Goal: Task Accomplishment & Management: Use online tool/utility

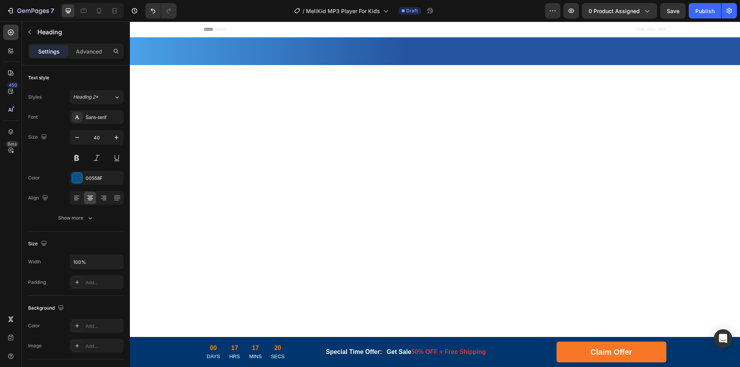
scroll to position [1453, 0]
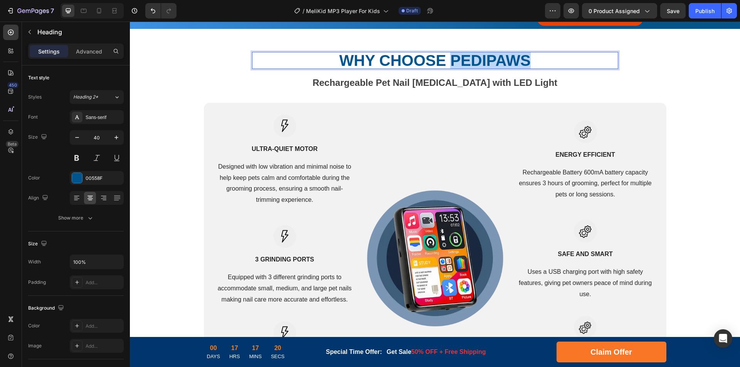
click at [527, 59] on strong "WHY CHOOSE PediPaws" at bounding box center [434, 60] width 191 height 17
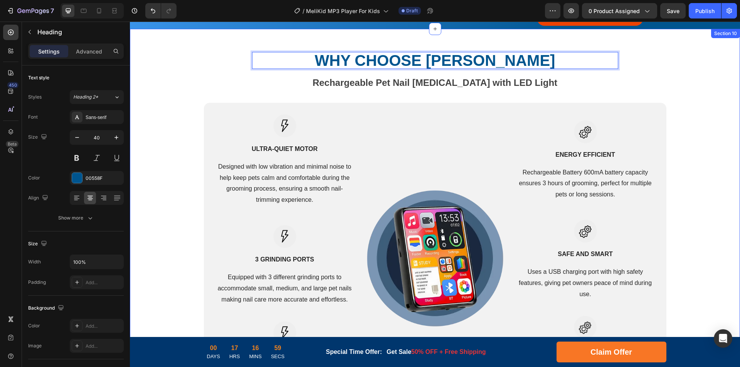
click at [407, 91] on div "WHY CHOOSE MeliKid Heading 16 Rechargeable Pet Nail Grinder with LED Light Text…" at bounding box center [435, 233] width 598 height 362
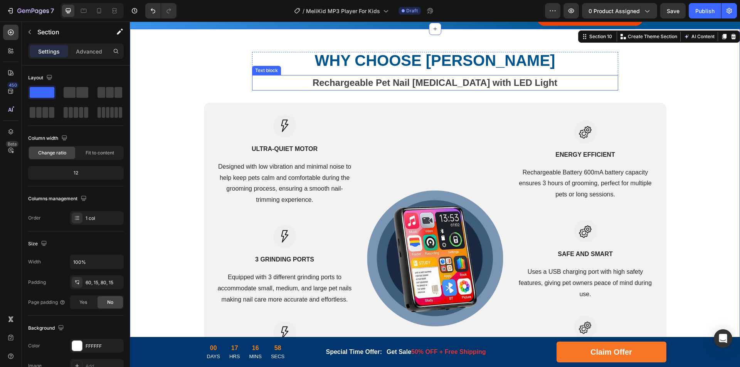
click at [415, 84] on strong "Rechargeable Pet Nail [MEDICAL_DATA] with LED Light" at bounding box center [434, 82] width 245 height 10
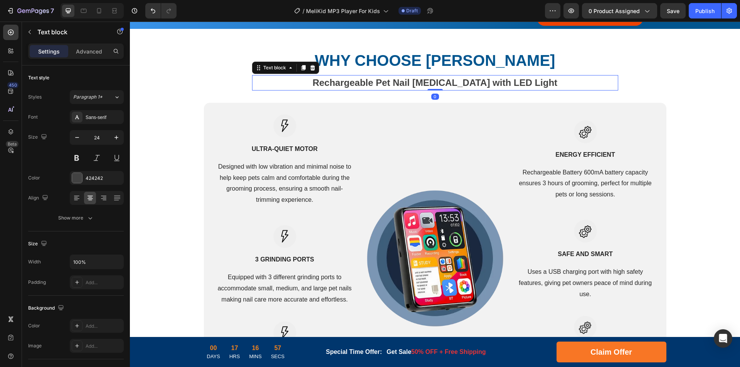
click at [450, 82] on strong "Rechargeable Pet Nail [MEDICAL_DATA] with LED Light" at bounding box center [434, 82] width 245 height 10
click at [279, 148] on strong "Ultra-Quiet Motor" at bounding box center [285, 149] width 66 height 7
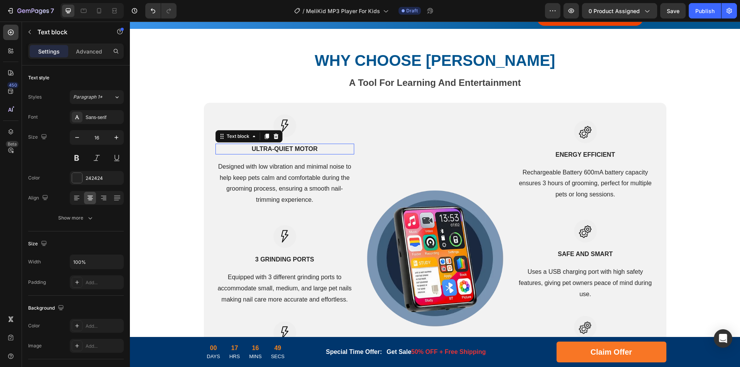
click at [297, 148] on strong "Ultra-Quiet Motor" at bounding box center [285, 149] width 66 height 7
click at [315, 149] on p "Ultra-Quiet Motor" at bounding box center [284, 148] width 137 height 9
click at [279, 183] on p "Designed with low vibration and minimal noise to help keep pets calm and comfor…" at bounding box center [284, 183] width 137 height 44
click at [327, 181] on p "Designed with low vibration and minimal noise to help keep pets calm and comfor…" at bounding box center [284, 183] width 137 height 44
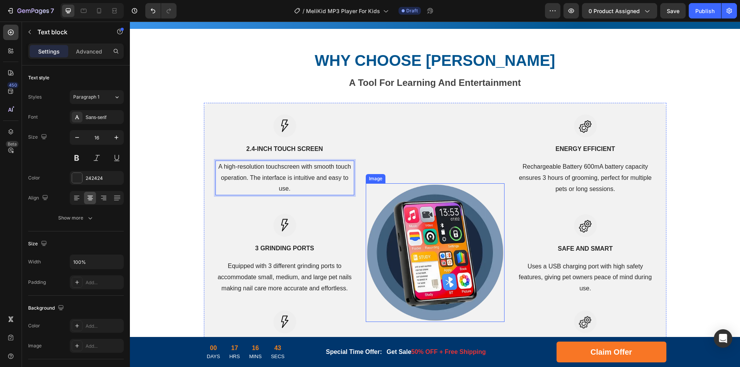
scroll to position [1530, 0]
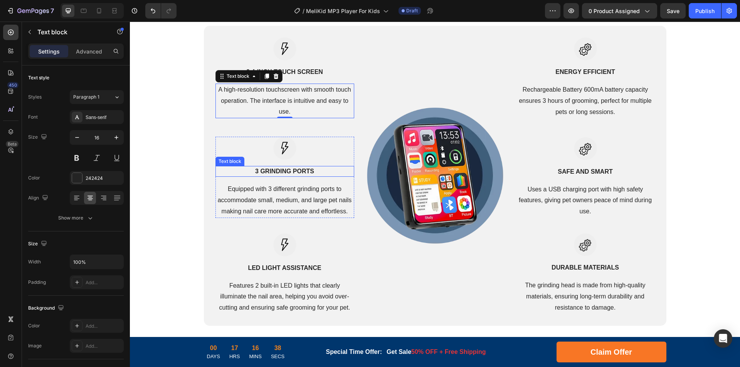
drag, startPoint x: 279, startPoint y: 173, endPoint x: 286, endPoint y: 173, distance: 7.3
click at [279, 173] on strong "3 GRINDING PORTS" at bounding box center [284, 171] width 59 height 7
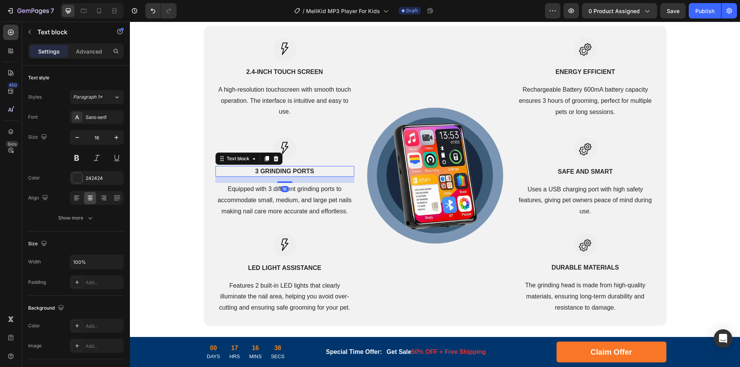
click at [297, 171] on strong "3 GRINDING PORTS" at bounding box center [284, 171] width 59 height 7
click at [265, 197] on p "Equipped with 3 different grinding ports to accommodate small, medium, and larg…" at bounding box center [284, 200] width 137 height 33
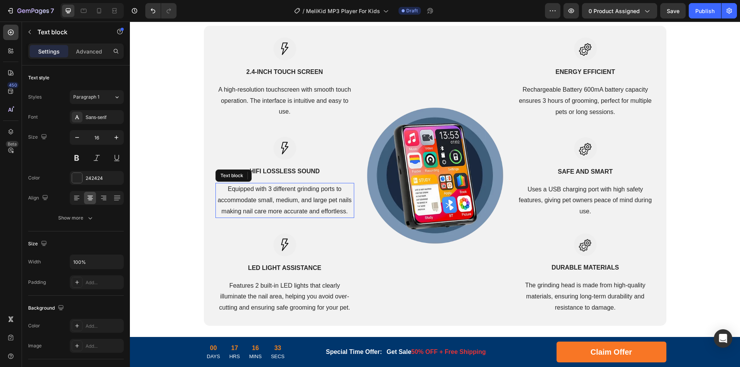
click at [320, 198] on p "Equipped with 3 different grinding ports to accommodate small, medium, and larg…" at bounding box center [284, 200] width 137 height 33
click at [273, 265] on strong "LED LIGHT ASSISTANCE" at bounding box center [284, 268] width 73 height 7
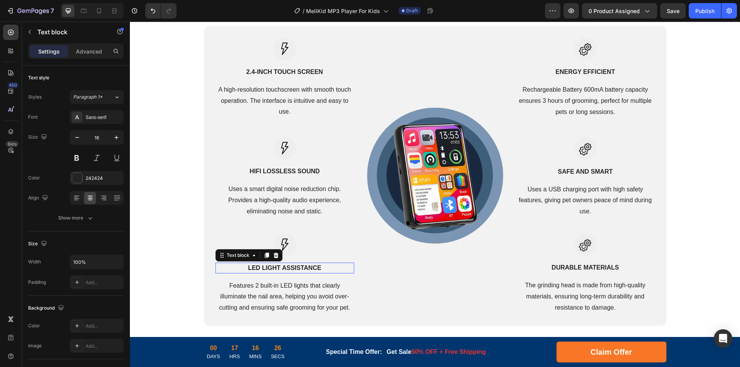
click at [250, 268] on strong "LED LIGHT ASSISTANCE" at bounding box center [284, 268] width 73 height 7
click at [290, 299] on p "Features 2 built-in LED lights that clearly illuminate the nail area, helping y…" at bounding box center [284, 296] width 137 height 33
click at [313, 299] on p "Features 2 built-in LED lights that clearly illuminate the nail area, helping y…" at bounding box center [284, 296] width 137 height 33
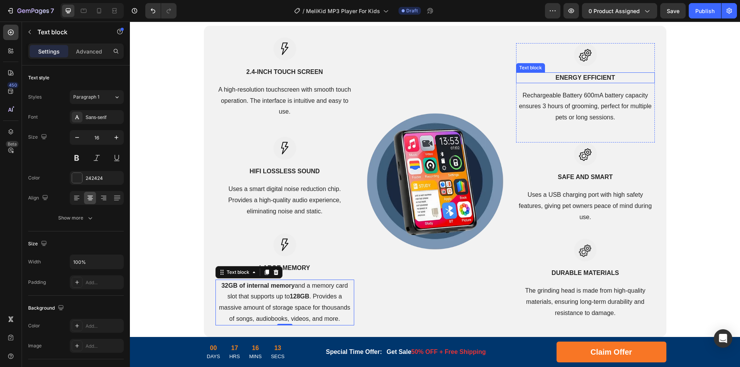
click at [591, 76] on strong "ENERGY EFFICIENT" at bounding box center [584, 77] width 59 height 7
click at [567, 77] on strong "ENERGY EFFICIENT" at bounding box center [584, 77] width 59 height 7
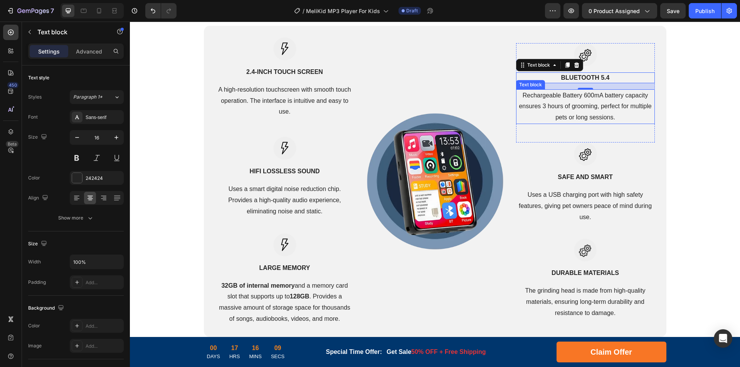
click at [598, 104] on p "Rechargeable Battery 600mA battery capacity ensures 3 hours of grooming, perfec…" at bounding box center [585, 106] width 137 height 33
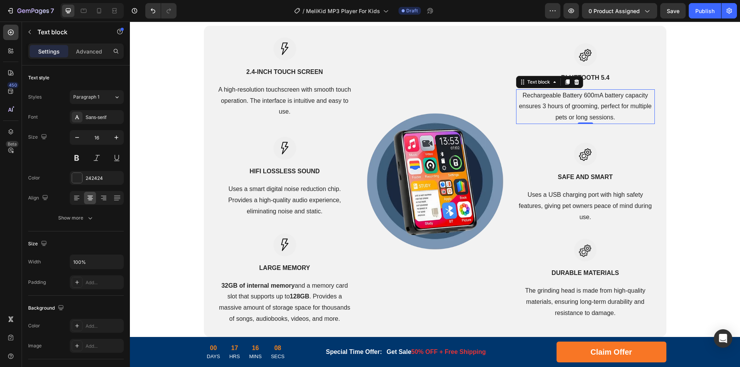
click at [567, 103] on p "Rechargeable Battery 600mA battery capacity ensures 3 hours of grooming, perfec…" at bounding box center [585, 106] width 137 height 33
click at [570, 181] on p "SAFE AND SMART" at bounding box center [585, 177] width 137 height 9
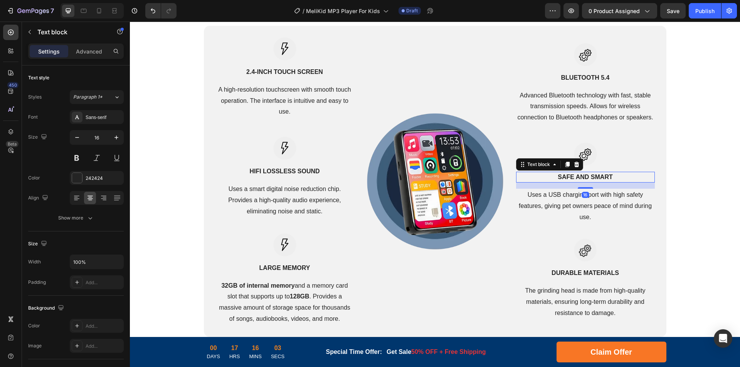
click at [594, 179] on p "SAFE AND SMART" at bounding box center [585, 177] width 137 height 9
click at [563, 202] on p "Uses a USB charging port with high safety features, giving pet owners peace of …" at bounding box center [585, 206] width 137 height 33
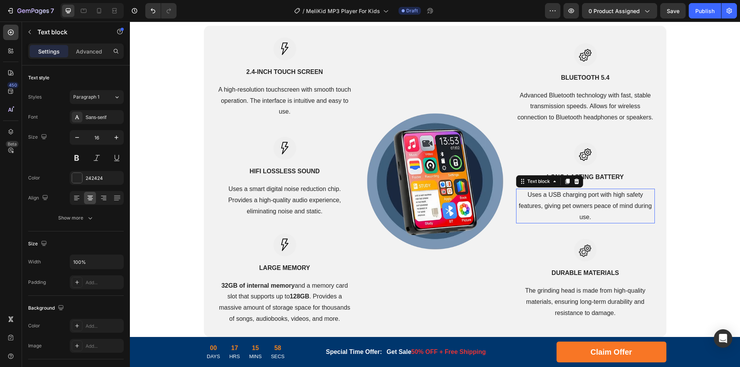
click at [609, 196] on p "Uses a USB charging port with high safety features, giving pet owners peace of …" at bounding box center [585, 206] width 137 height 33
click at [571, 276] on p "DURABLE MATERIALS" at bounding box center [585, 273] width 137 height 9
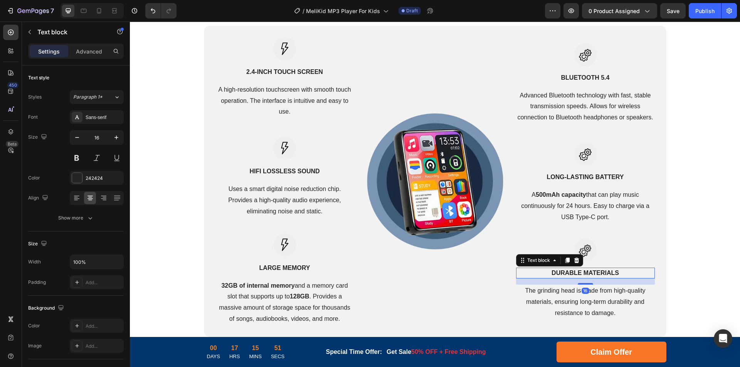
click at [589, 273] on p "DURABLE MATERIALS" at bounding box center [585, 273] width 137 height 9
drag, startPoint x: 558, startPoint y: 301, endPoint x: 604, endPoint y: 302, distance: 46.3
click at [558, 301] on p "The grinding head is made from high-quality materials, ensuring long-term durab…" at bounding box center [585, 302] width 137 height 33
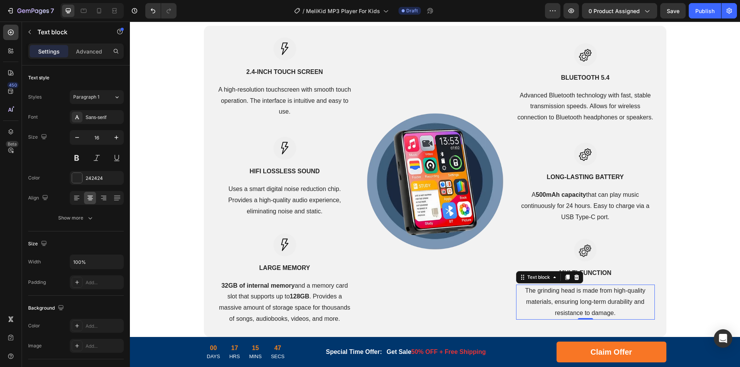
click at [607, 302] on p "The grinding head is made from high-quality materials, ensuring long-term durab…" at bounding box center [585, 302] width 137 height 33
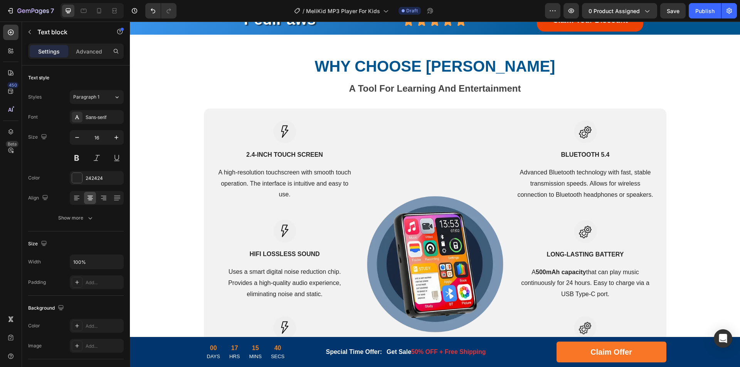
scroll to position [1237, 0]
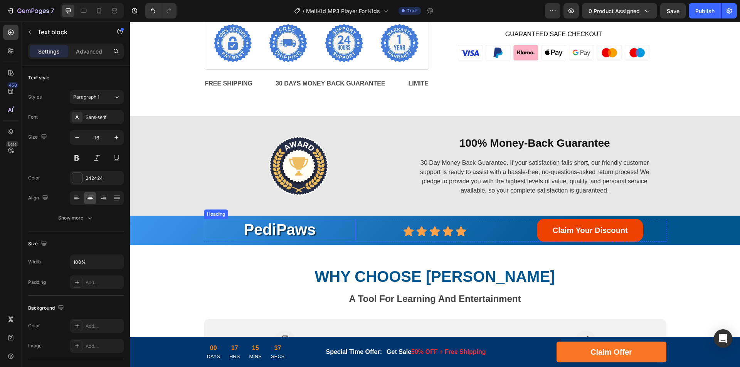
click at [285, 229] on h2 "PediPaws" at bounding box center [280, 230] width 152 height 22
click at [300, 229] on h2 "PediPaws" at bounding box center [280, 230] width 152 height 22
click at [283, 230] on p "PediPaws" at bounding box center [280, 230] width 151 height 20
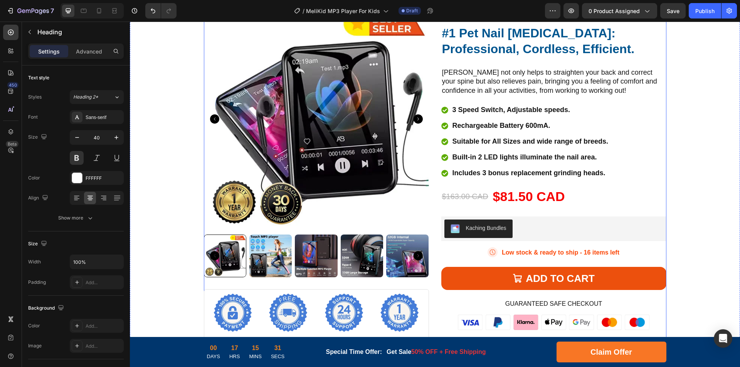
scroll to position [929, 0]
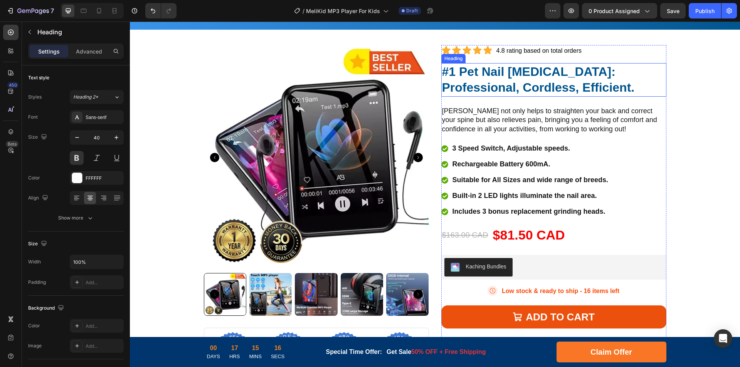
click at [500, 73] on strong "#1 Pet Nail [MEDICAL_DATA]: Professional, Cordless, Efficient." at bounding box center [538, 80] width 193 height 30
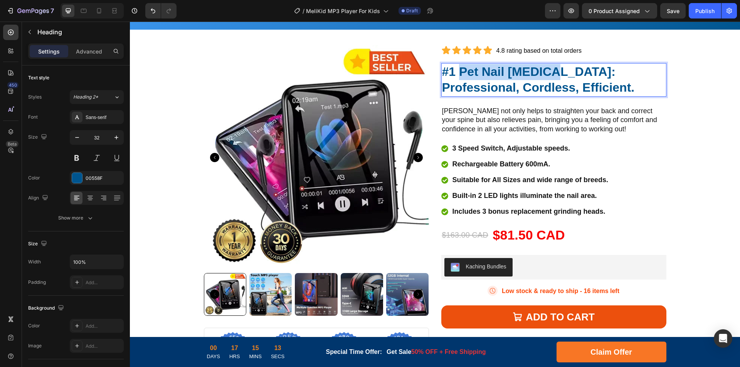
drag, startPoint x: 458, startPoint y: 71, endPoint x: 548, endPoint y: 71, distance: 89.4
click at [548, 71] on strong "#1 Pet Nail [MEDICAL_DATA]: Professional, Cordless, Efficient." at bounding box center [538, 80] width 193 height 30
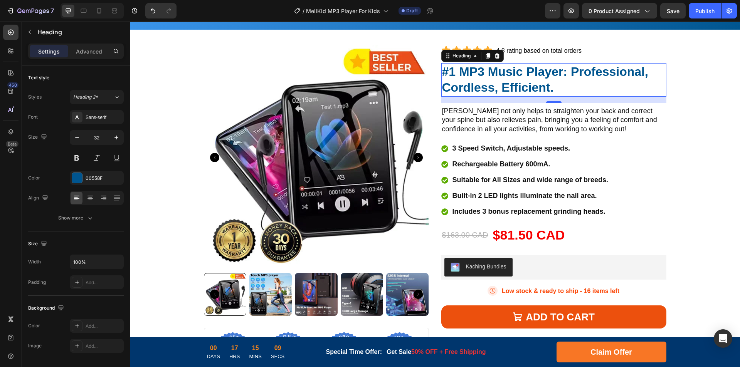
click at [589, 71] on strong "#1 MP3 Music Player: Professional, Cordless, Efficient." at bounding box center [545, 80] width 206 height 30
click at [576, 72] on strong "#1 MP3 Music Player: Professional, Cordless, Efficient." at bounding box center [545, 80] width 206 height 30
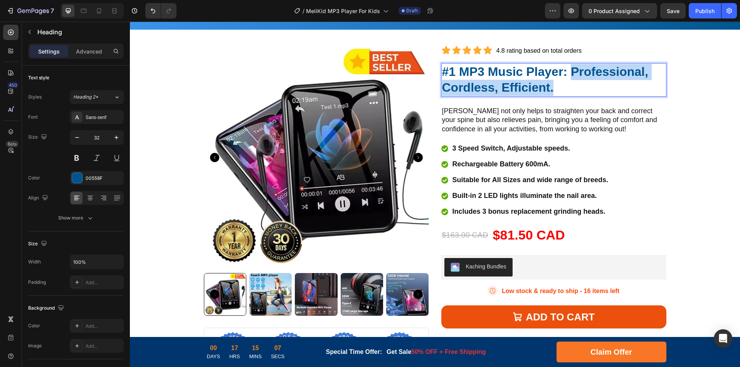
drag, startPoint x: 571, startPoint y: 72, endPoint x: 572, endPoint y: 86, distance: 13.9
click at [572, 86] on p "#1 MP3 Music Player: Professional, Cordless, Efficient." at bounding box center [553, 80] width 223 height 32
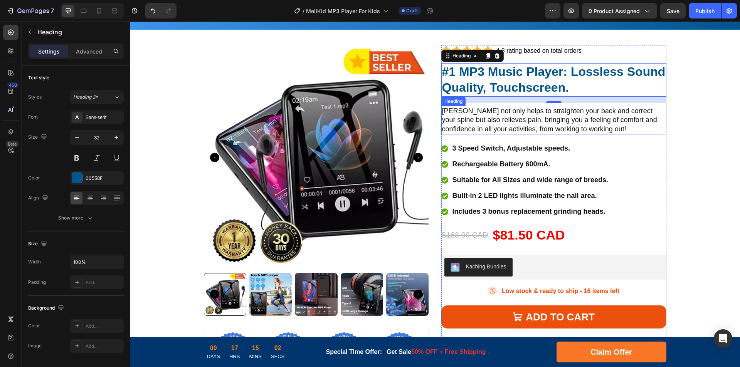
click at [635, 116] on h2 "[PERSON_NAME] not only helps to straighten your back and correct your spine but…" at bounding box center [553, 120] width 225 height 29
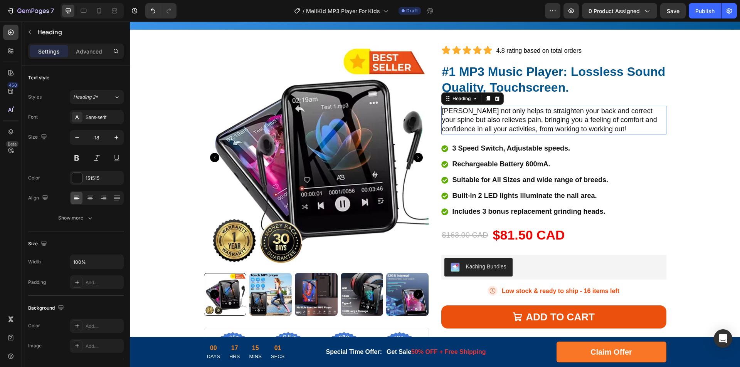
click at [647, 116] on h2 "[PERSON_NAME] not only helps to straighten your back and correct your spine but…" at bounding box center [553, 120] width 225 height 29
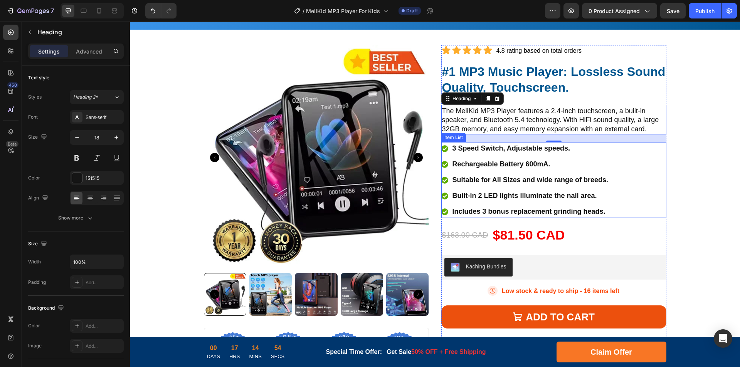
drag, startPoint x: 498, startPoint y: 149, endPoint x: 515, endPoint y: 149, distance: 17.3
click at [498, 149] on p "3 Speed Switch, Adjustable speeds." at bounding box center [530, 148] width 156 height 10
click at [515, 149] on p "3 Speed Switch, Adjustable speeds." at bounding box center [530, 148] width 156 height 10
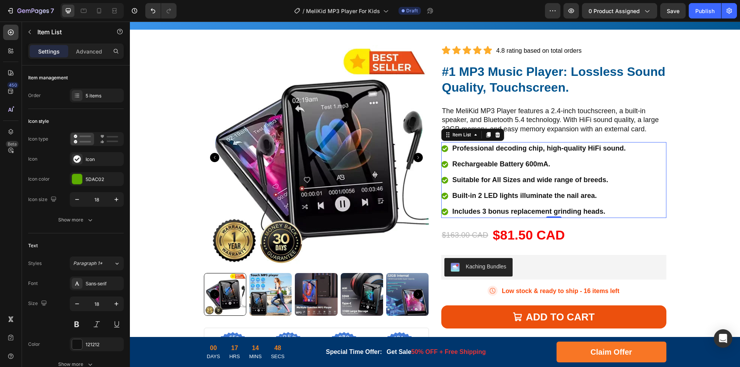
drag, startPoint x: 485, startPoint y: 165, endPoint x: 492, endPoint y: 165, distance: 6.9
click at [485, 165] on p "Rechargeable Battery 600mA." at bounding box center [538, 164] width 173 height 10
click at [500, 165] on p "Rechargeable Battery 600mA." at bounding box center [538, 164] width 173 height 10
click at [497, 182] on p "Suitable for All Sizes and wide range of breeds." at bounding box center [538, 180] width 173 height 10
click at [509, 181] on p "Suitable for All Sizes and wide range of breeds." at bounding box center [538, 180] width 173 height 10
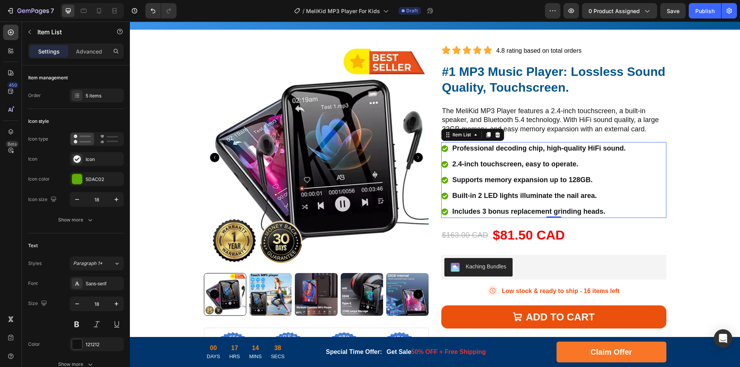
click at [474, 196] on p "Built-in 2 LED lights illuminate the nail area." at bounding box center [538, 196] width 173 height 10
click at [496, 193] on p "Built-in 2 LED lights illuminate the nail area." at bounding box center [538, 196] width 173 height 10
click at [485, 209] on p "Includes 3 bonus replacement grinding heads." at bounding box center [538, 212] width 173 height 10
click at [531, 210] on p "Includes 3 bonus replacement grinding heads." at bounding box center [538, 212] width 173 height 10
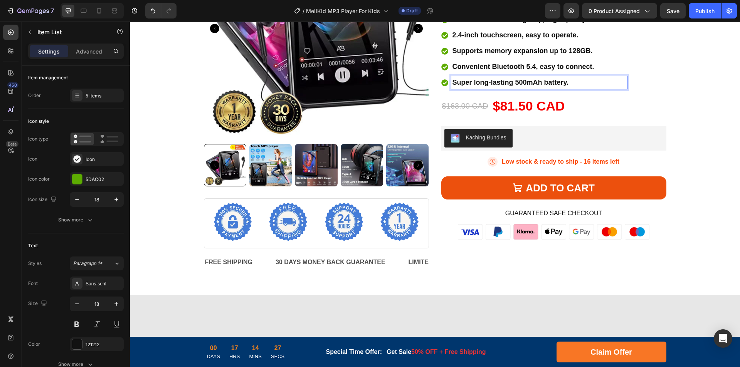
scroll to position [813, 0]
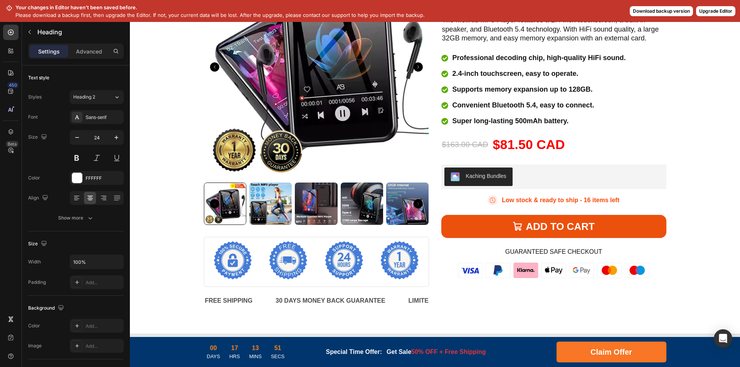
click at [320, 17] on p "Please download a backup first, then upgrade the Editor. If not, your current d…" at bounding box center [219, 15] width 409 height 8
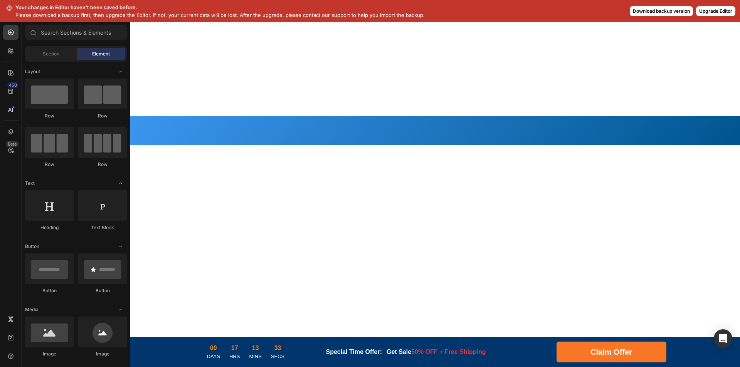
scroll to position [0, 0]
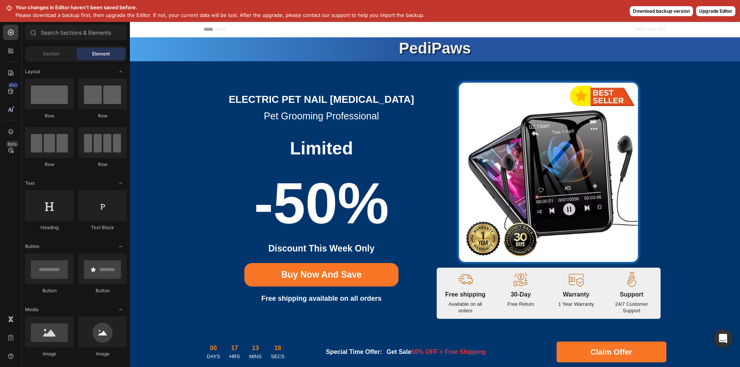
click at [656, 14] on button "Download backup version" at bounding box center [661, 11] width 63 height 10
click at [724, 18] on div "Your changes in Editor haven’t been saved before. Please download a backup firs…" at bounding box center [370, 11] width 740 height 22
click at [723, 13] on button "Upgrade Editor" at bounding box center [715, 11] width 39 height 10
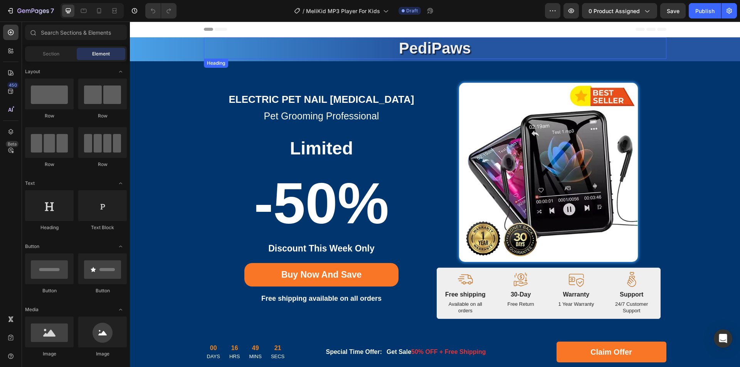
drag, startPoint x: 418, startPoint y: 45, endPoint x: 453, endPoint y: 46, distance: 34.3
click at [418, 45] on strong "PediPaws" at bounding box center [435, 48] width 72 height 17
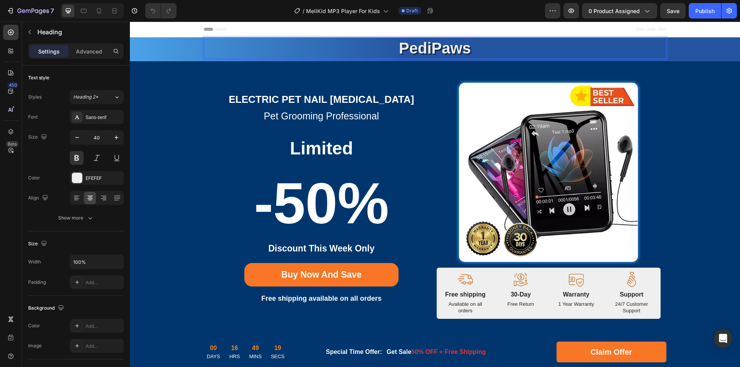
click at [454, 49] on strong "PediPaws" at bounding box center [435, 48] width 72 height 17
click at [310, 99] on strong "Electric Pet Nail [MEDICAL_DATA]" at bounding box center [321, 100] width 185 height 12
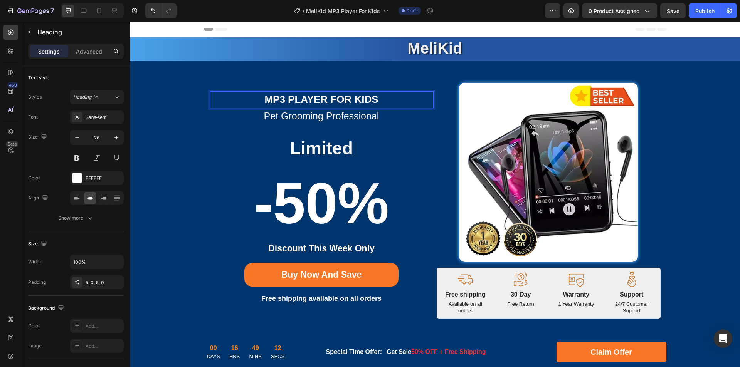
click at [290, 101] on strong "MP3 Player For Kids" at bounding box center [321, 100] width 114 height 12
click at [284, 101] on strong "MP3 Player For Kids" at bounding box center [321, 100] width 114 height 12
drag, startPoint x: 337, startPoint y: 117, endPoint x: 346, endPoint y: 116, distance: 8.9
click at [337, 117] on h2 "pet grooming professional" at bounding box center [322, 115] width 224 height 15
click at [347, 116] on h2 "pet grooming professional" at bounding box center [322, 115] width 224 height 15
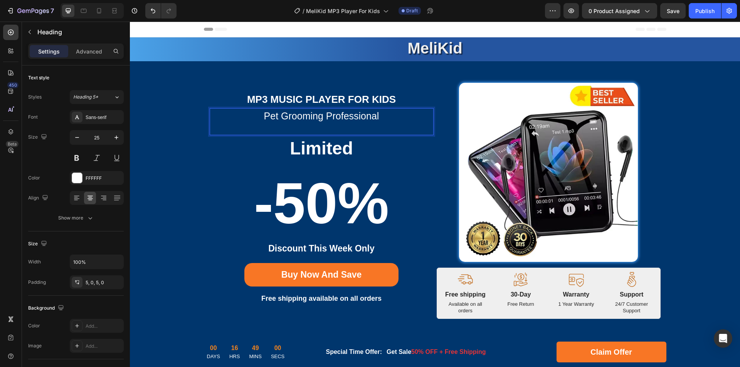
click at [356, 116] on p "pet grooming professional" at bounding box center [321, 116] width 222 height 12
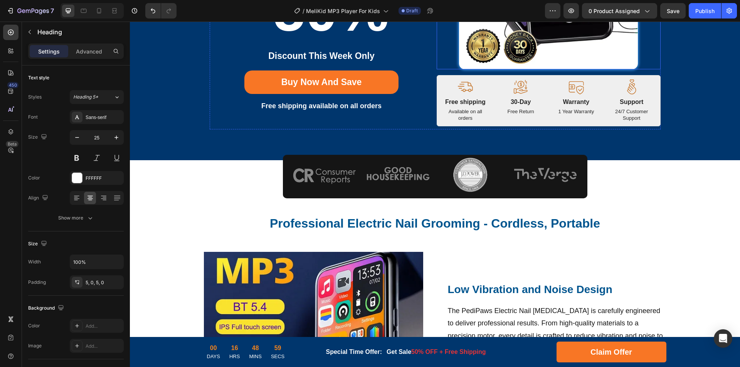
scroll to position [231, 0]
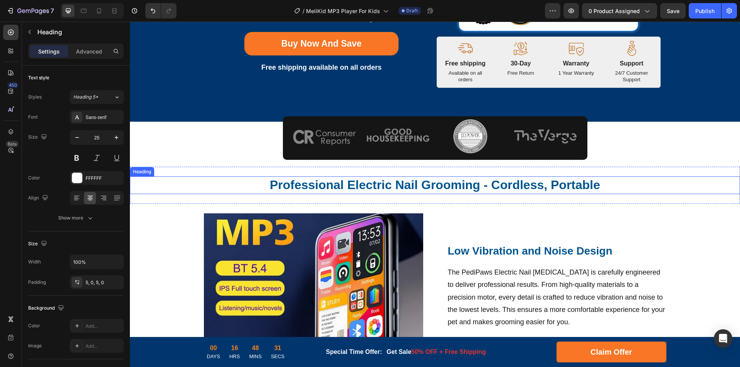
click at [394, 182] on h2 "Professional Electric Nail Grooming - Cordless, Portable" at bounding box center [435, 185] width 462 height 18
click at [441, 183] on h2 "Professional Electric Nail Grooming - Cordless, Portable" at bounding box center [435, 185] width 462 height 18
click at [475, 183] on p "Professional Electric Nail Grooming - Cordless, Portable" at bounding box center [435, 185] width 461 height 16
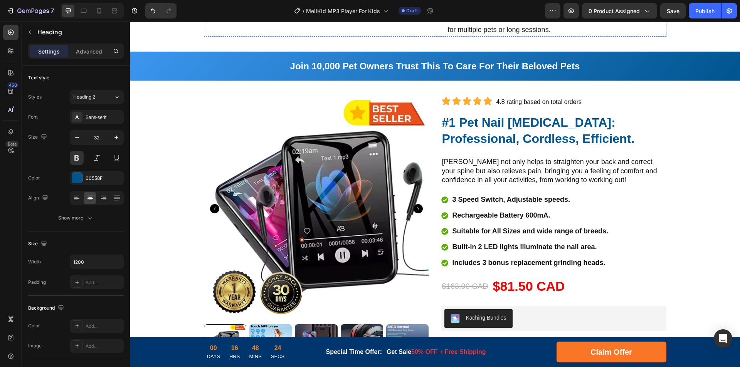
scroll to position [848, 0]
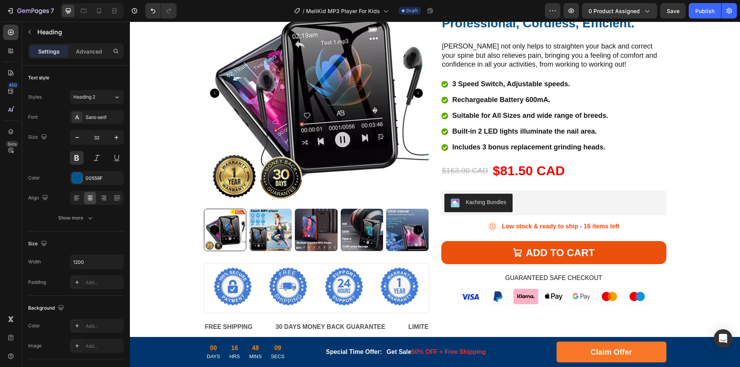
drag, startPoint x: 494, startPoint y: 156, endPoint x: 486, endPoint y: 156, distance: 8.5
click at [494, 30] on strong "#1 Pet Nail [MEDICAL_DATA]: Professional, Cordless, Efficient." at bounding box center [538, 15] width 193 height 30
drag, startPoint x: 458, startPoint y: 153, endPoint x: 548, endPoint y: 153, distance: 89.8
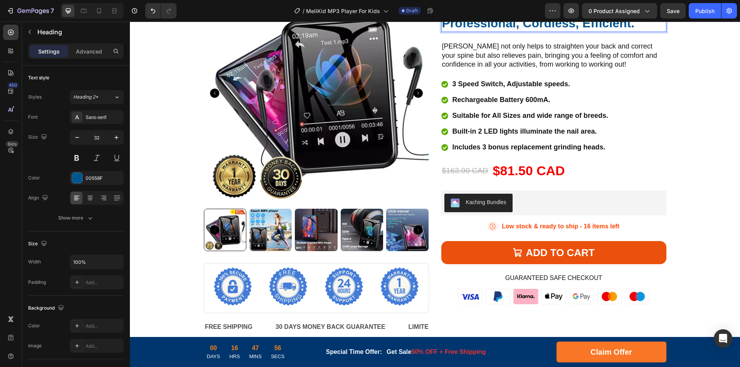
click at [548, 30] on strong "#1 Pet Nail [MEDICAL_DATA]: Professional, Cordless, Efficient." at bounding box center [538, 15] width 193 height 30
click at [600, 30] on strong "#1 MP3 Music Player: Professional, Cordless, Efficient." at bounding box center [545, 15] width 206 height 30
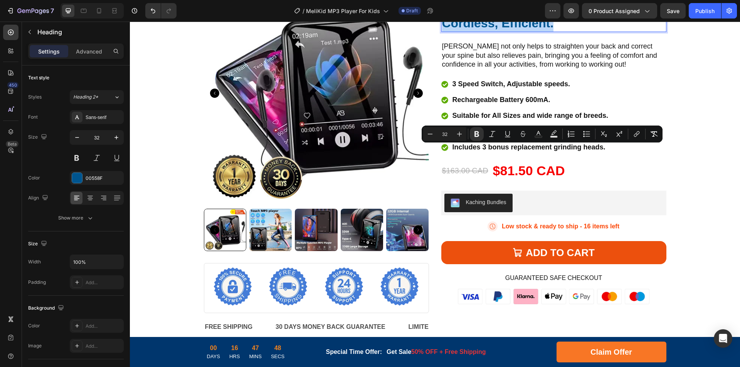
drag, startPoint x: 570, startPoint y: 152, endPoint x: 572, endPoint y: 166, distance: 14.4
click at [572, 31] on p "#1 MP3 Music Player: Professional, Cordless, Efficient." at bounding box center [553, 15] width 223 height 32
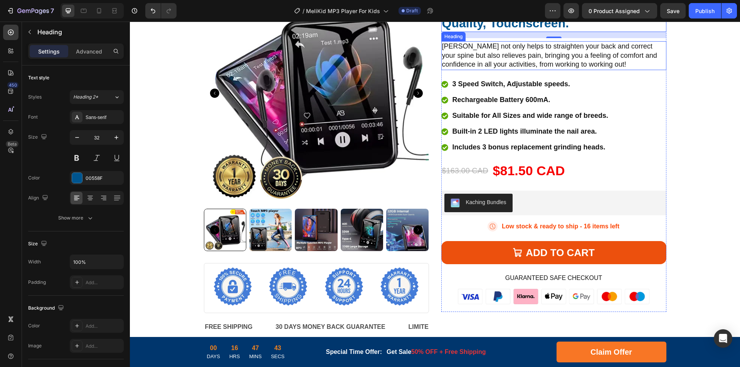
drag, startPoint x: 652, startPoint y: 198, endPoint x: 630, endPoint y: 199, distance: 22.0
click at [652, 70] on h2 "[PERSON_NAME] not only helps to straighten your back and correct your spine but…" at bounding box center [553, 55] width 225 height 29
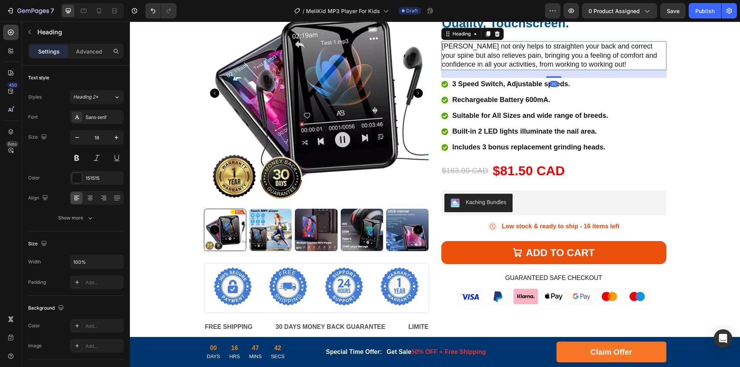
click at [625, 70] on h2 "[PERSON_NAME] not only helps to straighten your back and correct your spine but…" at bounding box center [553, 55] width 225 height 29
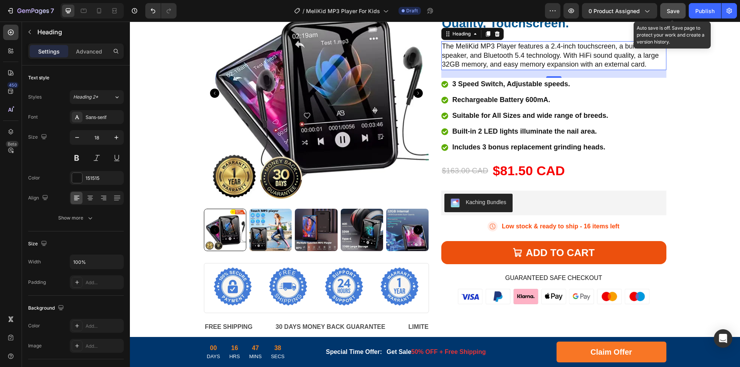
click at [667, 10] on span "Save" at bounding box center [673, 11] width 13 height 7
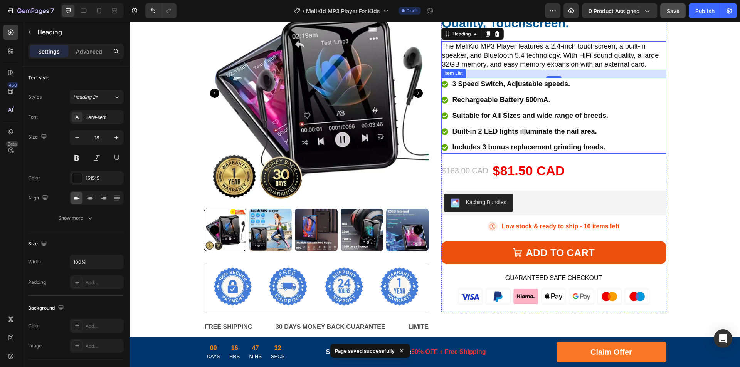
click at [522, 89] on p "3 Speed Switch, Adjustable speeds." at bounding box center [530, 84] width 156 height 10
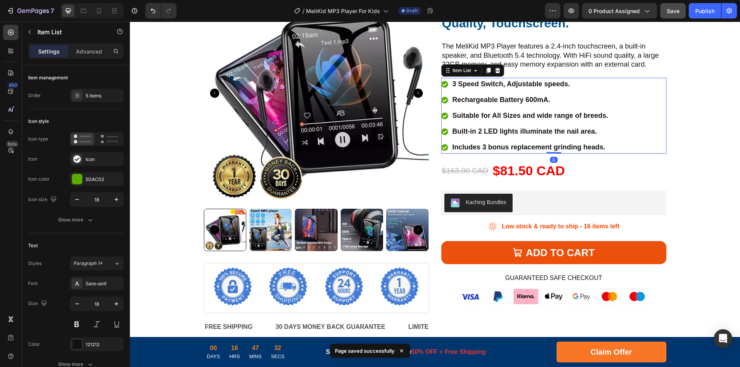
click at [551, 89] on p "3 Speed Switch, Adjustable speeds." at bounding box center [530, 84] width 156 height 10
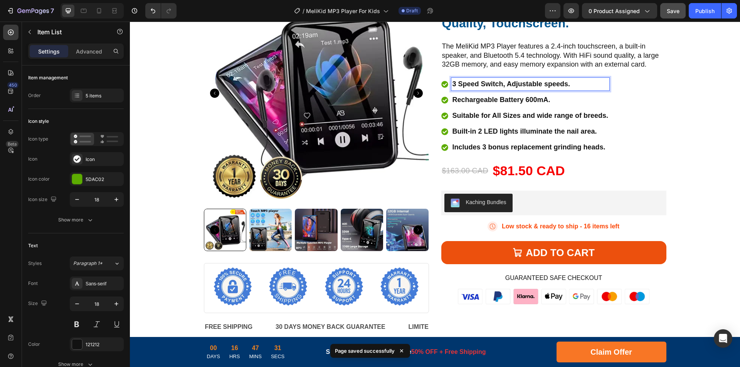
click at [558, 89] on p "3 Speed Switch, Adjustable speeds." at bounding box center [530, 84] width 156 height 10
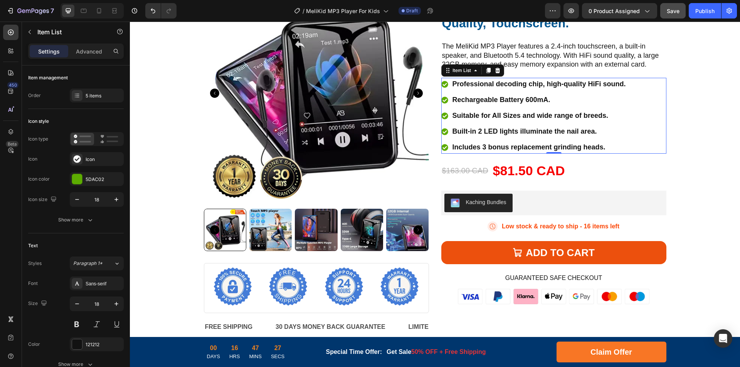
click at [500, 105] on p "Rechargeable Battery 600mA." at bounding box center [538, 100] width 173 height 10
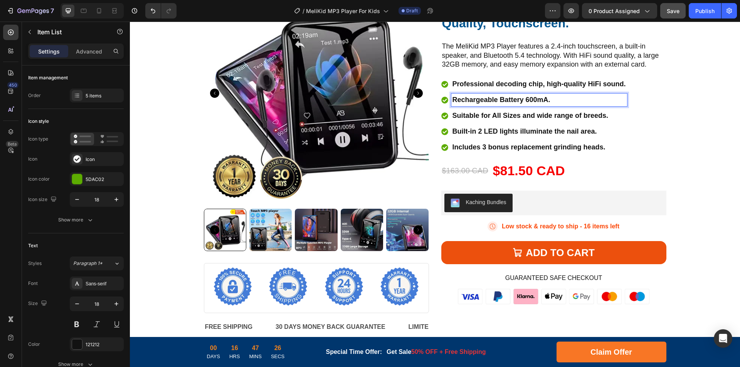
click at [529, 105] on p "Rechargeable Battery 600mA." at bounding box center [538, 100] width 173 height 10
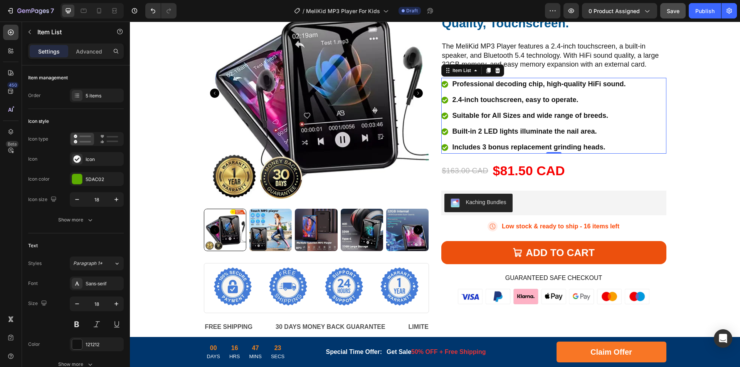
click at [509, 121] on p "Suitable for All Sizes and wide range of breeds." at bounding box center [538, 116] width 173 height 10
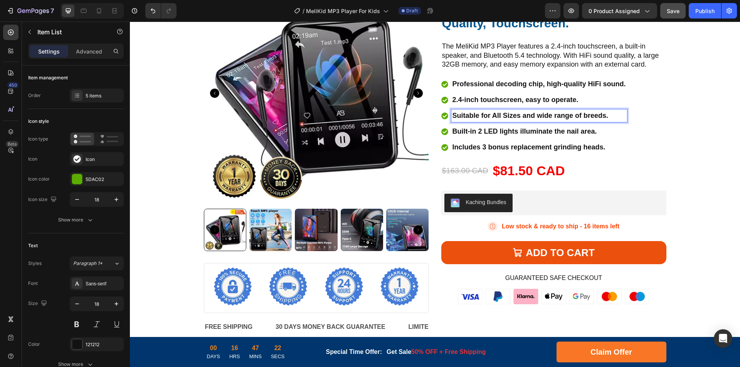
click at [552, 121] on p "Suitable for All Sizes and wide range of breeds." at bounding box center [538, 116] width 173 height 10
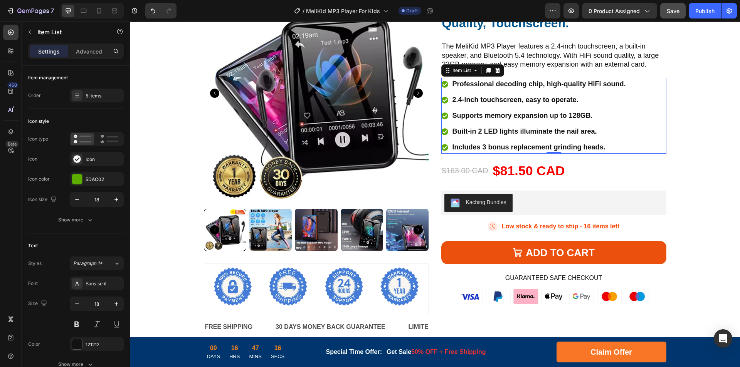
click at [492, 137] on p "Built-in 2 LED lights illuminate the nail area." at bounding box center [538, 131] width 173 height 10
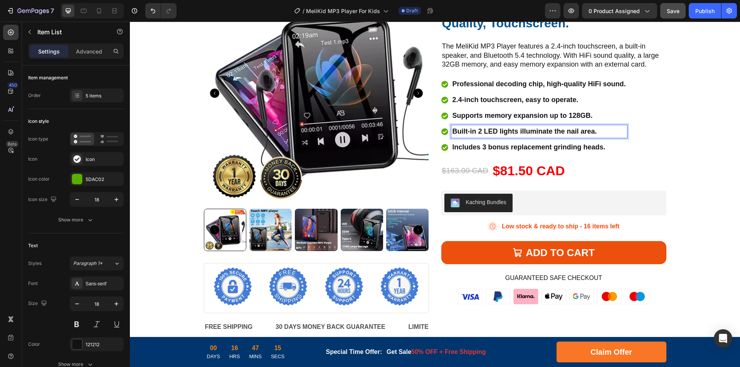
click at [542, 137] on p "Built-in 2 LED lights illuminate the nail area." at bounding box center [538, 131] width 173 height 10
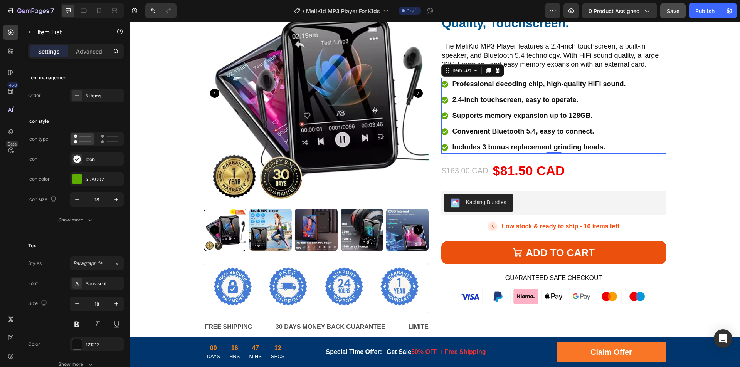
click at [487, 153] on p "Includes 3 bonus replacement grinding heads." at bounding box center [538, 147] width 173 height 10
click at [507, 153] on p "Includes 3 bonus replacement grinding heads." at bounding box center [538, 147] width 173 height 10
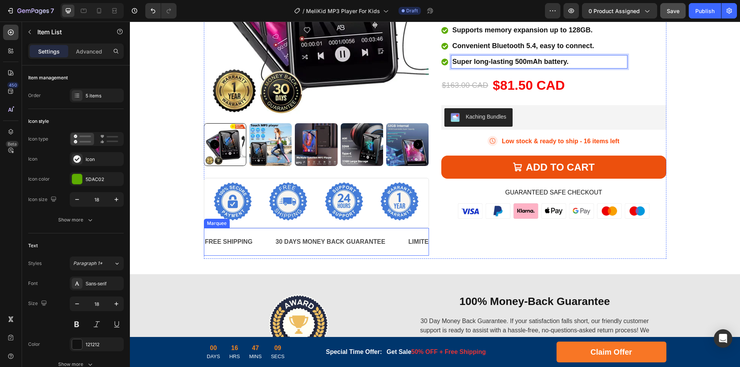
scroll to position [1310, 0]
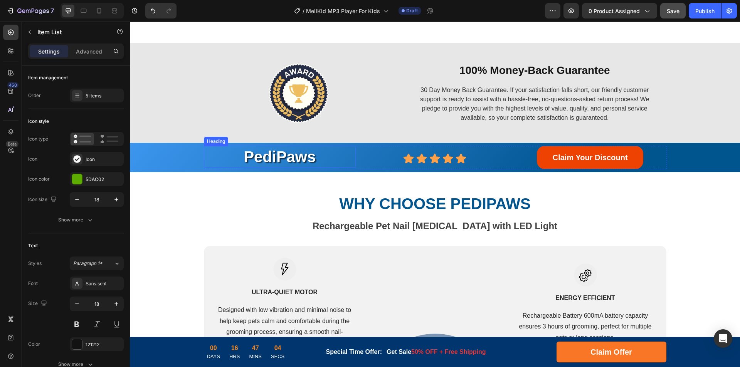
click at [269, 156] on h2 "PediPaws" at bounding box center [280, 157] width 152 height 22
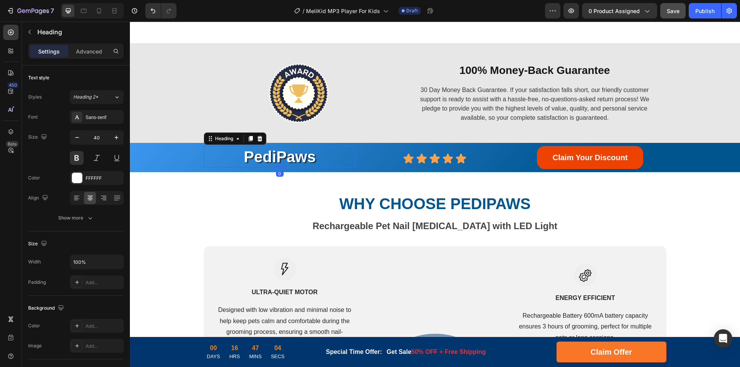
click at [289, 156] on h2 "PediPaws" at bounding box center [280, 157] width 152 height 22
click at [290, 158] on p "PediPaws" at bounding box center [280, 157] width 151 height 20
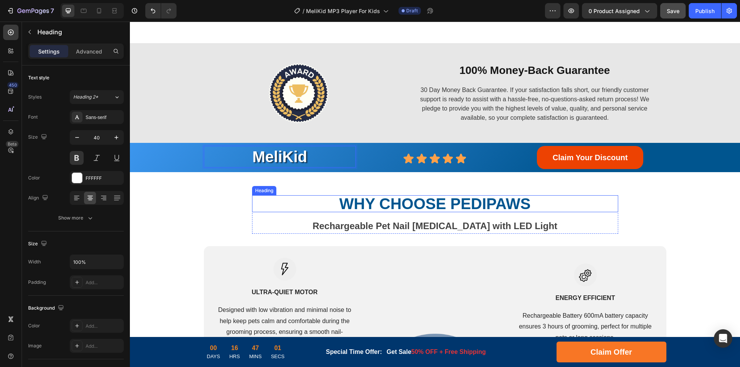
click at [514, 207] on strong "WHY CHOOSE PediPaws" at bounding box center [434, 203] width 191 height 17
drag, startPoint x: 450, startPoint y: 203, endPoint x: 534, endPoint y: 203, distance: 83.6
click at [534, 203] on p "WHY CHOOSE PediPaws" at bounding box center [435, 203] width 346 height 15
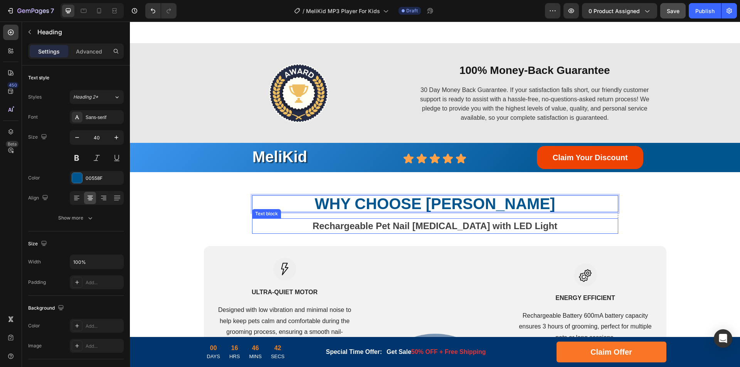
drag, startPoint x: 378, startPoint y: 229, endPoint x: 403, endPoint y: 230, distance: 25.4
click at [378, 228] on strong "Rechargeable Pet Nail [MEDICAL_DATA] with LED Light" at bounding box center [434, 226] width 245 height 10
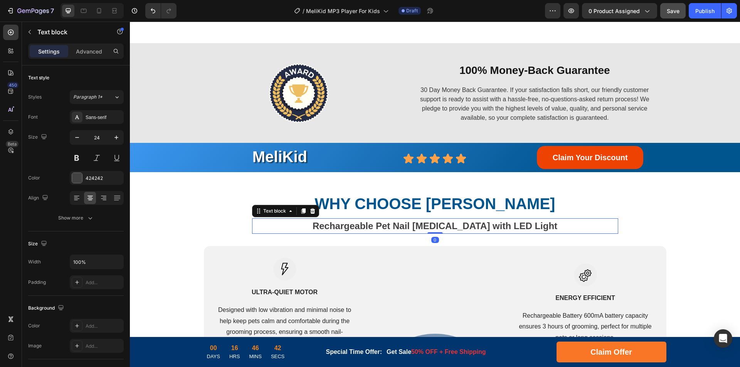
click at [409, 230] on strong "Rechargeable Pet Nail [MEDICAL_DATA] with LED Light" at bounding box center [434, 226] width 245 height 10
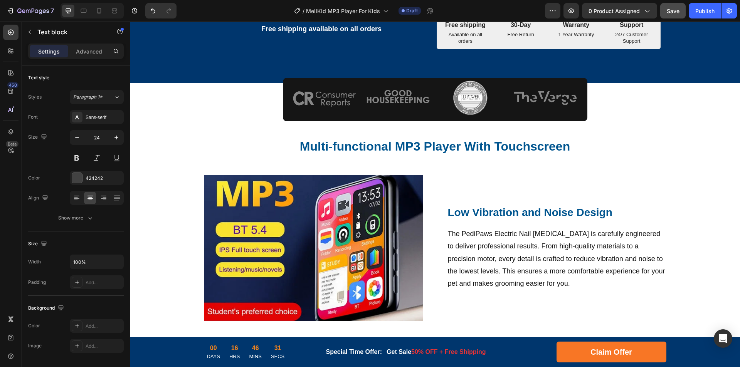
scroll to position [347, 0]
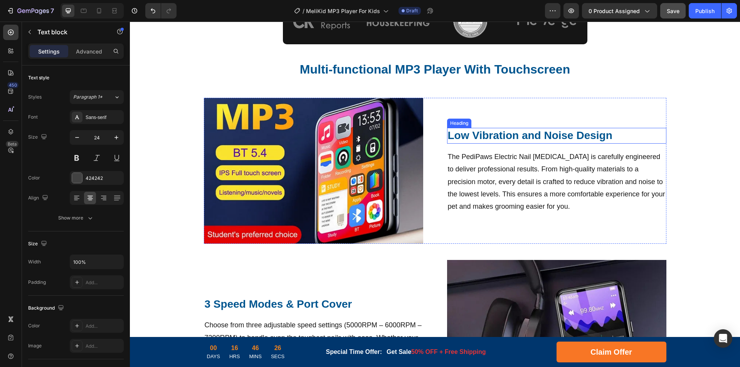
drag, startPoint x: 501, startPoint y: 134, endPoint x: 540, endPoint y: 136, distance: 38.9
click at [501, 134] on strong "Low Vibration and Noise Design" at bounding box center [530, 135] width 165 height 12
click at [582, 135] on strong "Low Vibration and Noise Design" at bounding box center [530, 135] width 165 height 12
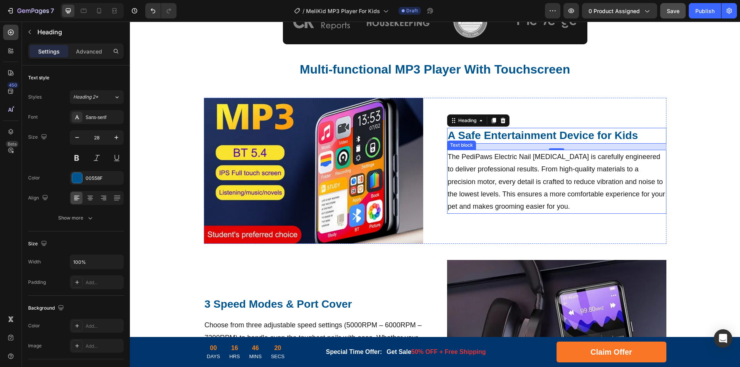
click at [525, 171] on p "The PediPaws Electric Nail [MEDICAL_DATA] is carefully engineered to deliver pr…" at bounding box center [557, 182] width 218 height 62
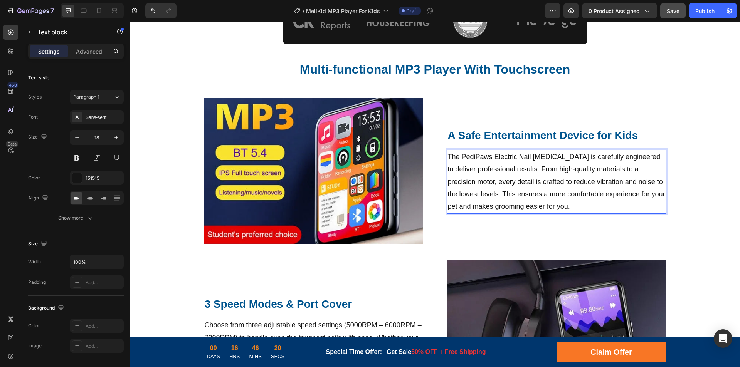
click at [585, 173] on p "The PediPaws Electric Nail [MEDICAL_DATA] is carefully engineered to deliver pr…" at bounding box center [557, 182] width 218 height 62
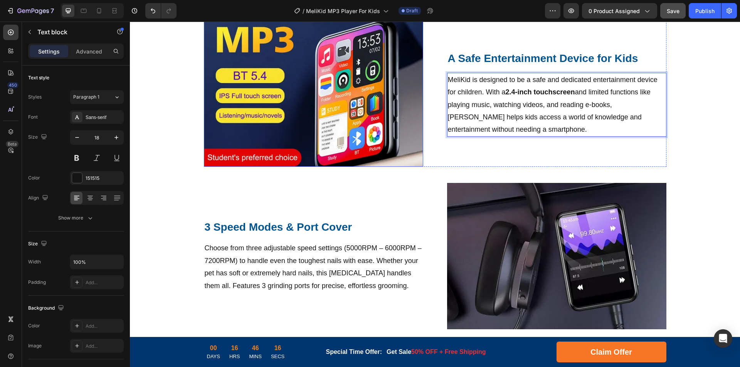
scroll to position [462, 0]
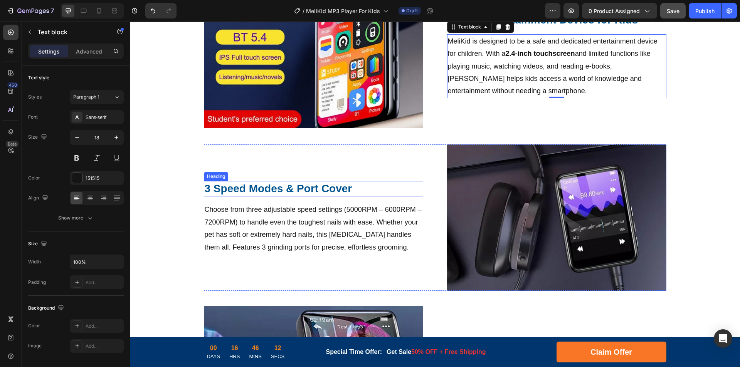
click at [270, 190] on h2 "3 Speed Modes & Port Cover" at bounding box center [313, 188] width 219 height 15
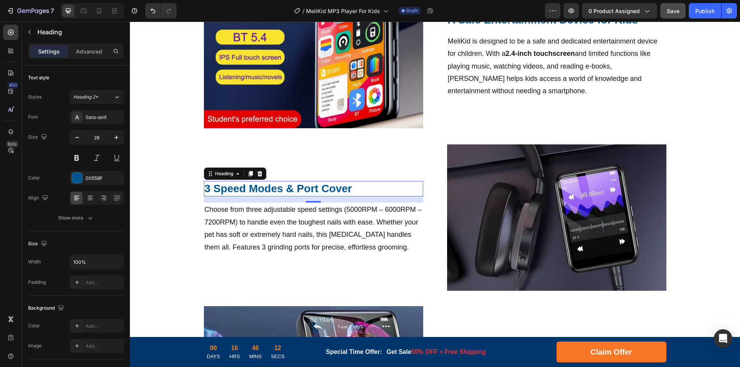
click at [299, 189] on h2 "3 Speed Modes & Port Cover" at bounding box center [313, 188] width 219 height 15
click at [299, 220] on p "Choose from three adjustable speed settings (5000RPM – 6000RPM – 7200RPM) to ha…" at bounding box center [314, 228] width 218 height 50
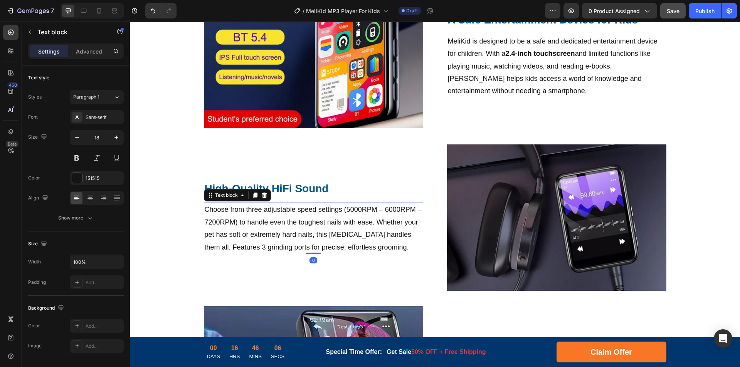
click at [365, 222] on p "Choose from three adjustable speed settings (5000RPM – 6000RPM – 7200RPM) to ha…" at bounding box center [314, 228] width 218 height 50
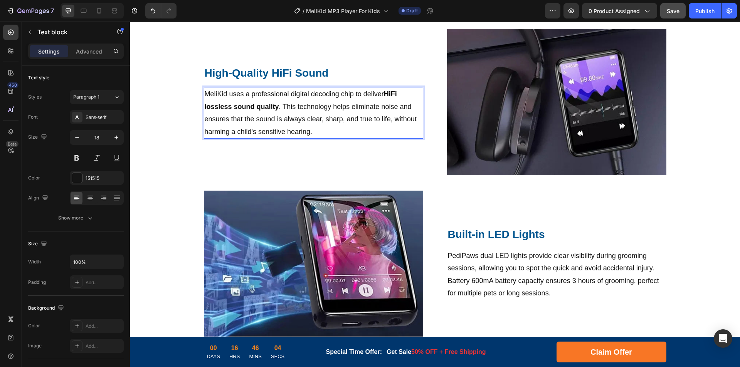
scroll to position [616, 0]
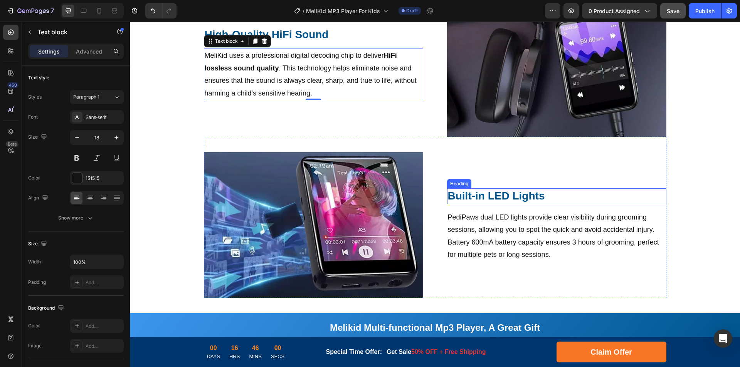
click at [488, 196] on h2 "Built-in LED Lights" at bounding box center [556, 195] width 219 height 15
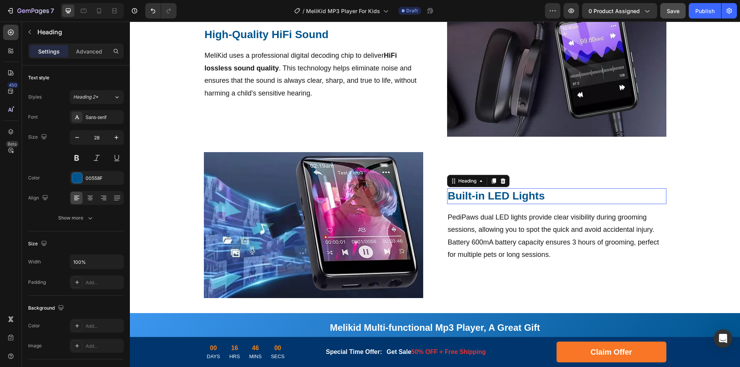
click at [510, 196] on h2 "Built-in LED Lights" at bounding box center [556, 195] width 219 height 15
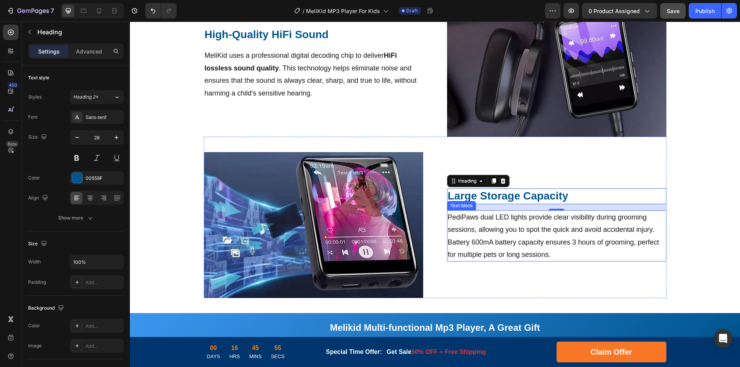
click at [501, 234] on p "PediPaws dual LED lights provide clear visibility during grooming sessions, all…" at bounding box center [557, 236] width 218 height 50
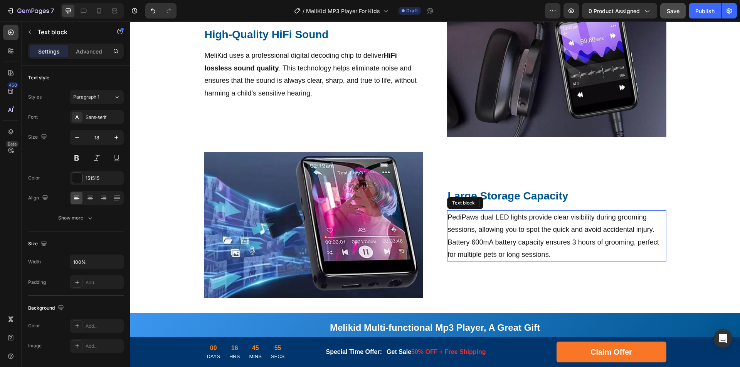
click at [528, 230] on p "PediPaws dual LED lights provide clear visibility during grooming sessions, all…" at bounding box center [557, 236] width 218 height 50
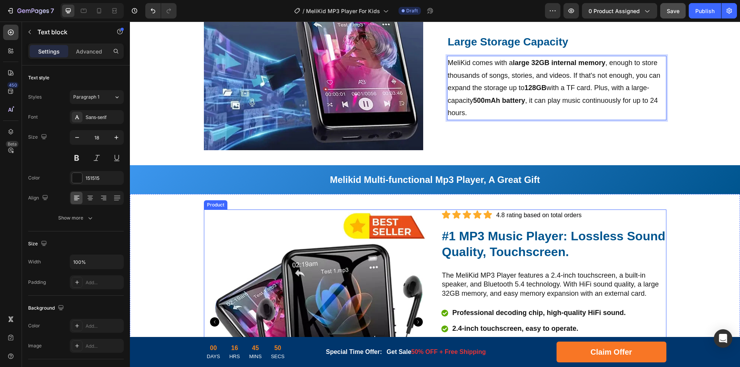
scroll to position [687, 0]
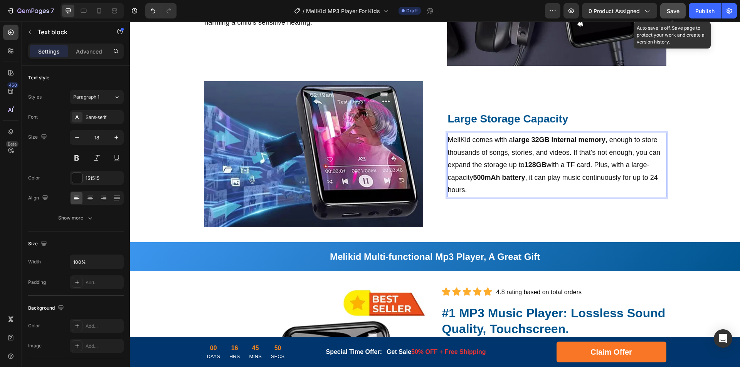
click at [674, 8] on span "Save" at bounding box center [673, 11] width 13 height 7
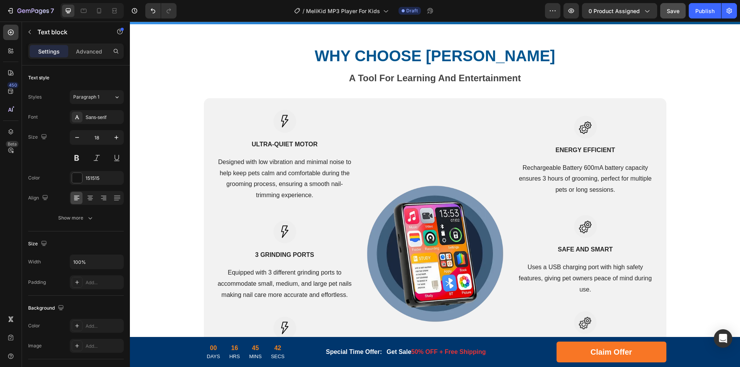
scroll to position [1535, 0]
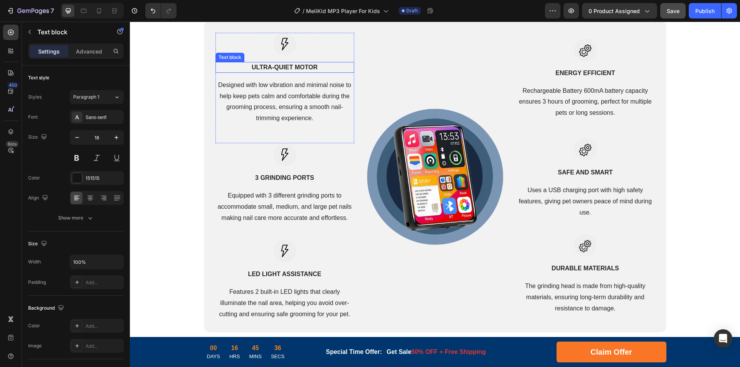
click at [271, 66] on strong "Ultra-Quiet Motor" at bounding box center [285, 67] width 66 height 7
click at [283, 66] on strong "Ultra-Quiet Motor" at bounding box center [285, 67] width 66 height 7
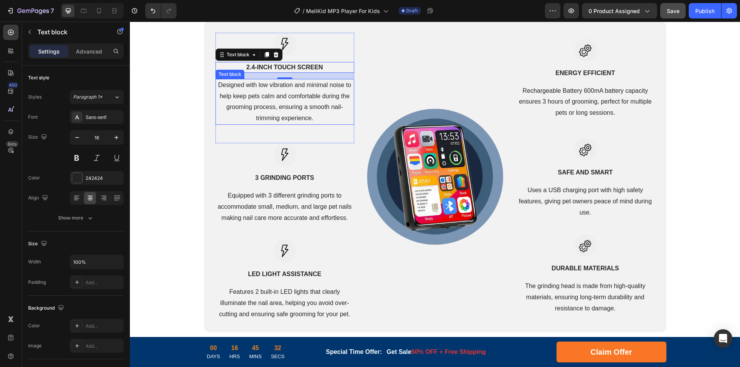
click at [310, 109] on p "Designed with low vibration and minimal noise to help keep pets calm and comfor…" at bounding box center [284, 102] width 137 height 44
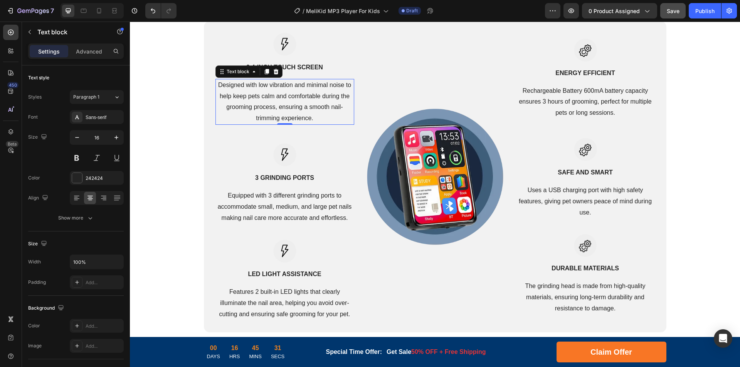
click at [325, 101] on p "Designed with low vibration and minimal noise to help keep pets calm and comfor…" at bounding box center [284, 102] width 137 height 44
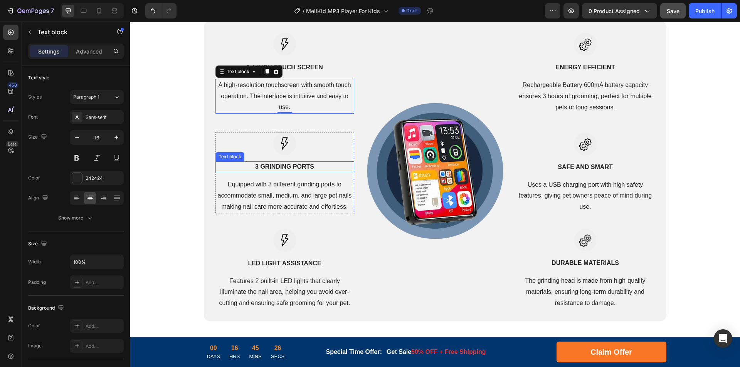
drag, startPoint x: 272, startPoint y: 170, endPoint x: 290, endPoint y: 169, distance: 18.5
click at [272, 170] on strong "3 GRINDING PORTS" at bounding box center [284, 166] width 59 height 7
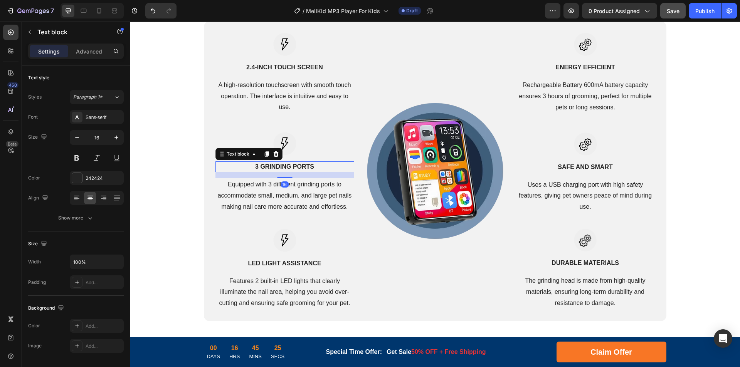
click at [301, 168] on strong "3 GRINDING PORTS" at bounding box center [284, 166] width 59 height 7
drag, startPoint x: 299, startPoint y: 201, endPoint x: 307, endPoint y: 199, distance: 7.9
click at [299, 201] on p "Equipped with 3 different grinding ports to accommodate small, medium, and larg…" at bounding box center [284, 195] width 137 height 33
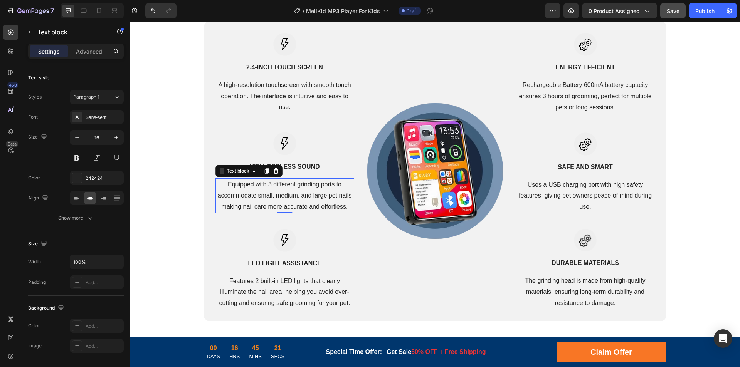
click at [328, 197] on p "Equipped with 3 different grinding ports to accommodate small, medium, and larg…" at bounding box center [284, 195] width 137 height 33
click at [275, 262] on strong "LED LIGHT ASSISTANCE" at bounding box center [284, 263] width 73 height 7
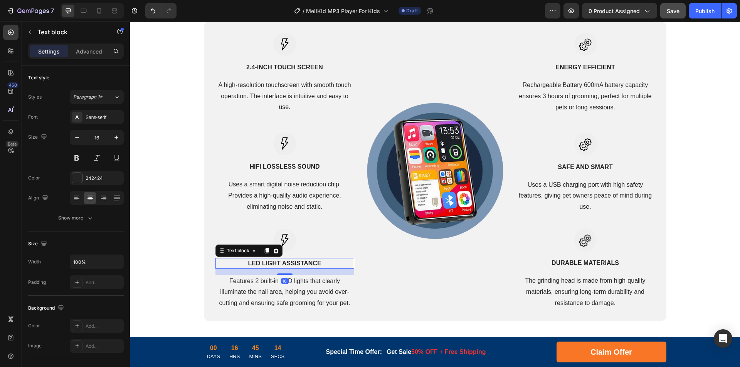
click at [298, 263] on strong "LED LIGHT ASSISTANCE" at bounding box center [284, 263] width 73 height 7
click at [311, 263] on strong "LED LIGHT ASSISTANCE" at bounding box center [284, 263] width 73 height 7
click at [291, 297] on p "Features 2 built-in LED lights that clearly illuminate the nail area, helping y…" at bounding box center [284, 292] width 137 height 33
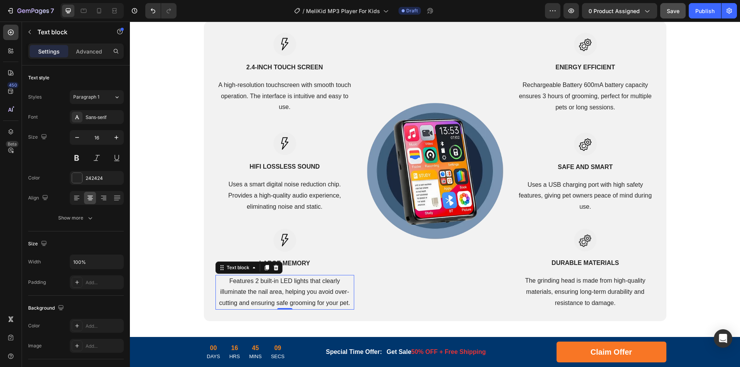
click at [323, 293] on p "Features 2 built-in LED lights that clearly illuminate the nail area, helping y…" at bounding box center [284, 292] width 137 height 33
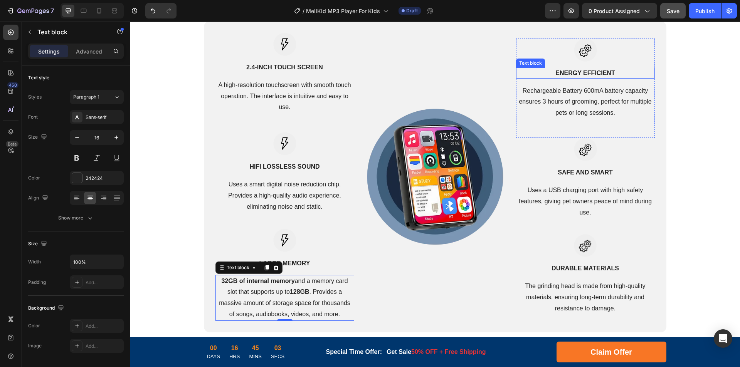
click at [581, 72] on strong "ENERGY EFFICIENT" at bounding box center [584, 73] width 59 height 7
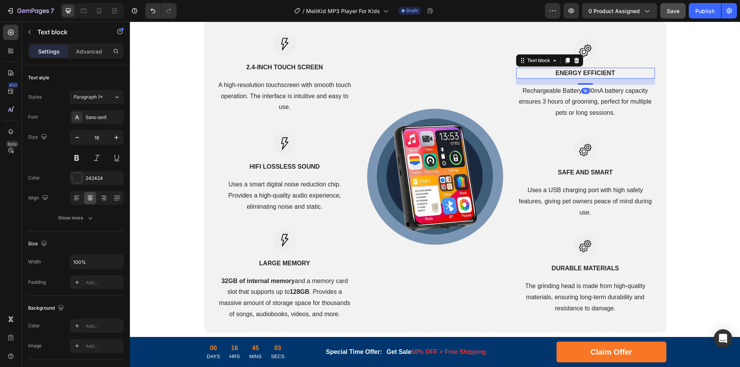
click at [595, 72] on strong "ENERGY EFFICIENT" at bounding box center [584, 73] width 59 height 7
drag, startPoint x: 566, startPoint y: 93, endPoint x: 577, endPoint y: 93, distance: 11.6
click at [566, 93] on p "Rechargeable Battery 600mA battery capacity ensures 3 hours of grooming, perfec…" at bounding box center [585, 102] width 137 height 33
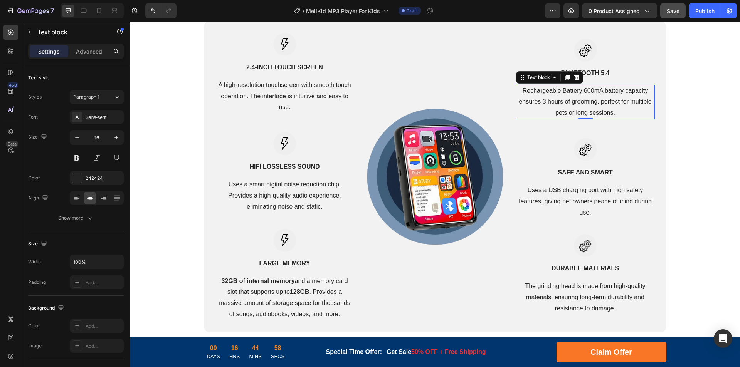
click at [603, 94] on p "Rechargeable Battery 600mA battery capacity ensures 3 hours of grooming, perfec…" at bounding box center [585, 102] width 137 height 33
click at [578, 172] on p "SAFE AND SMART" at bounding box center [585, 172] width 137 height 9
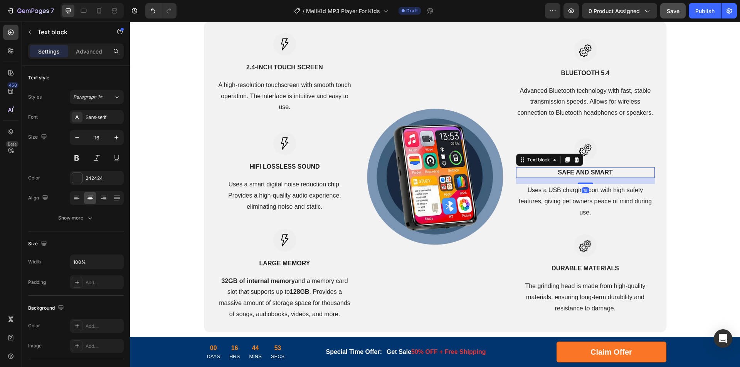
click at [586, 173] on p "SAFE AND SMART" at bounding box center [585, 172] width 137 height 9
click at [552, 194] on p "Uses a USB charging port with high safety features, giving pet owners peace of …" at bounding box center [585, 201] width 137 height 33
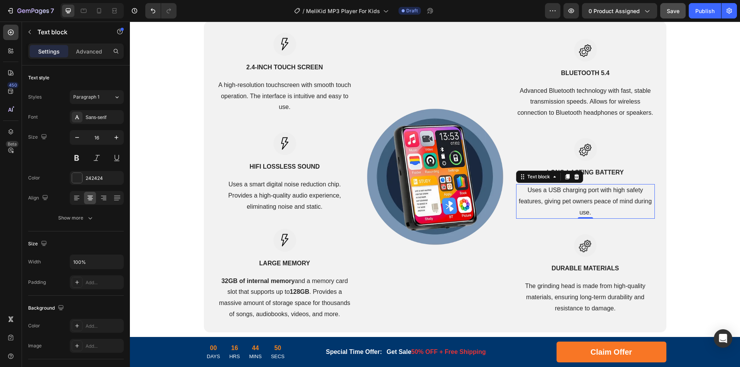
click at [588, 193] on p "Uses a USB charging port with high safety features, giving pet owners peace of …" at bounding box center [585, 201] width 137 height 33
drag, startPoint x: 589, startPoint y: 268, endPoint x: 599, endPoint y: 268, distance: 9.6
click at [589, 268] on p "DURABLE MATERIALS" at bounding box center [585, 268] width 137 height 9
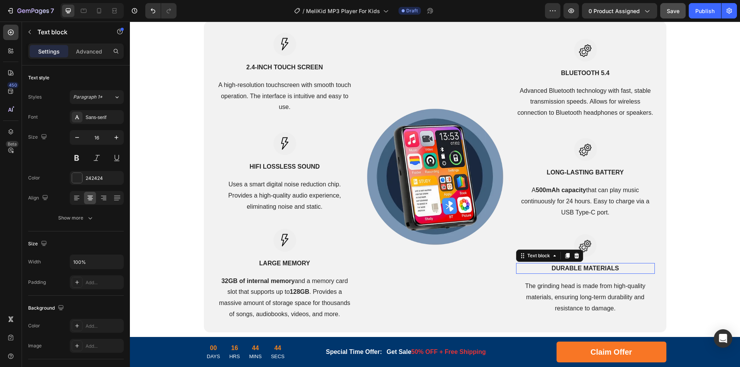
click at [600, 268] on p "DURABLE MATERIALS" at bounding box center [585, 268] width 137 height 9
drag, startPoint x: 566, startPoint y: 291, endPoint x: 595, endPoint y: 291, distance: 28.9
click at [566, 291] on p "The grinding head is made from high-quality materials, ensuring long-term durab…" at bounding box center [585, 297] width 137 height 33
click at [596, 291] on p "The grinding head is made from high-quality materials, ensuring long-term durab…" at bounding box center [585, 297] width 137 height 33
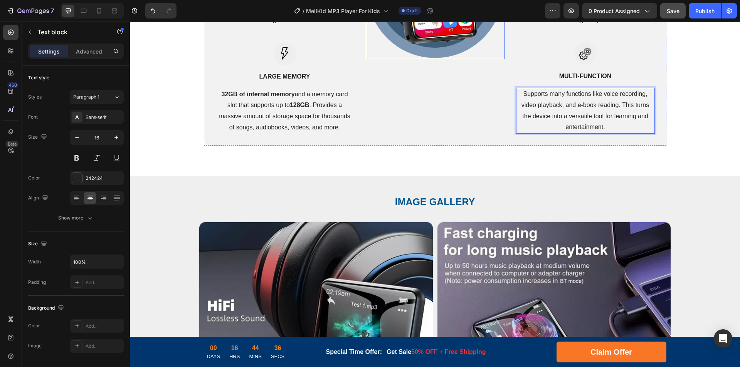
scroll to position [1760, 0]
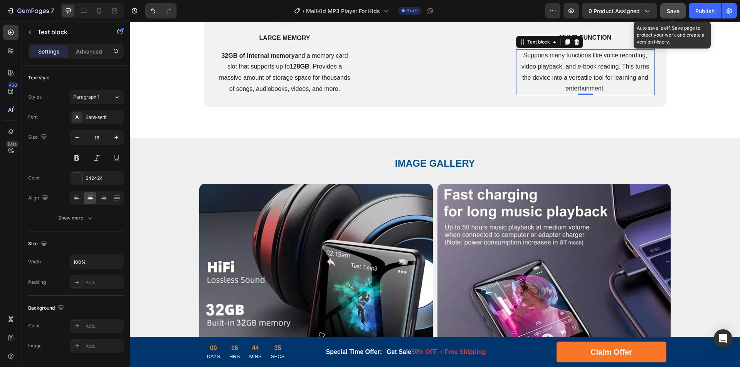
click at [674, 14] on span "Save" at bounding box center [673, 11] width 13 height 7
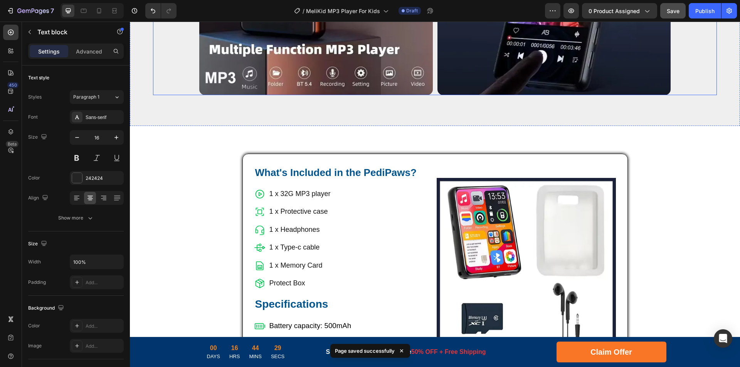
scroll to position [2839, 0]
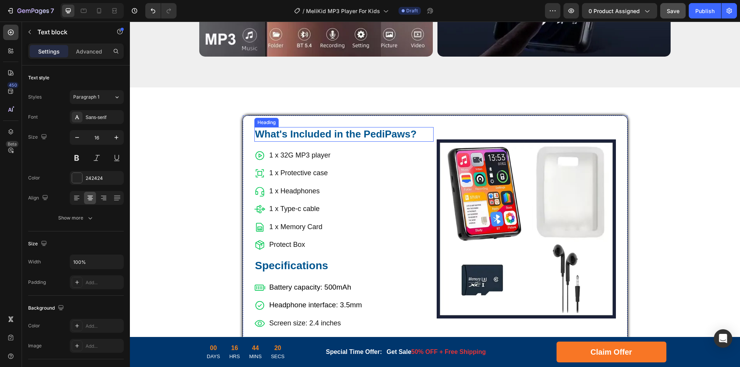
click at [382, 127] on h2 "What's Included in the PediPaws?" at bounding box center [343, 134] width 179 height 15
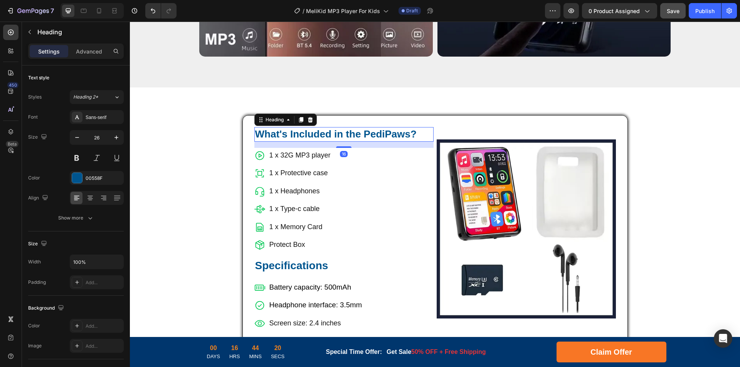
click at [363, 127] on h2 "What's Included in the PediPaws?" at bounding box center [343, 134] width 179 height 15
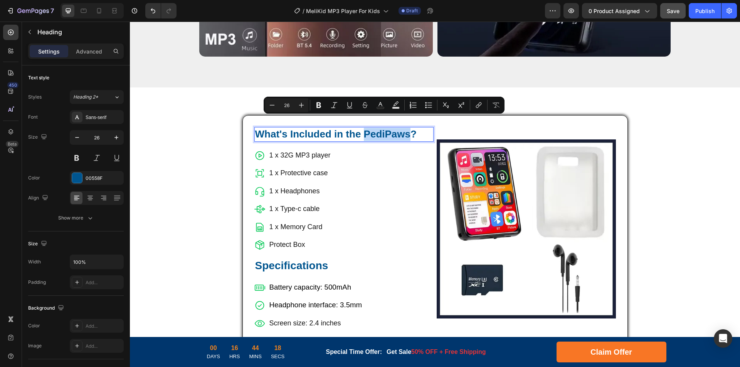
drag, startPoint x: 362, startPoint y: 123, endPoint x: 405, endPoint y: 123, distance: 43.2
click at [405, 128] on p "What's Included in the PediPaws?" at bounding box center [344, 134] width 178 height 13
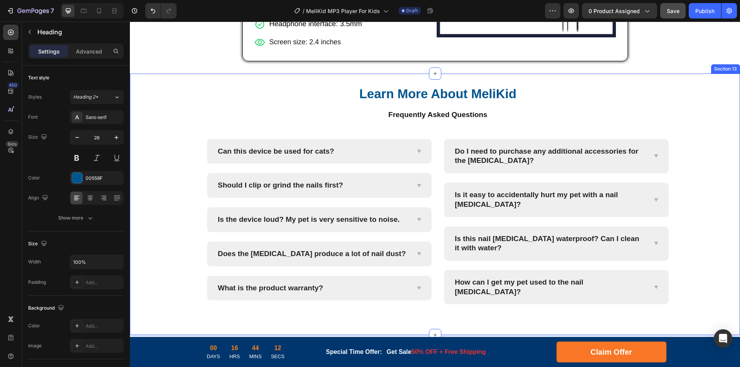
scroll to position [3147, 0]
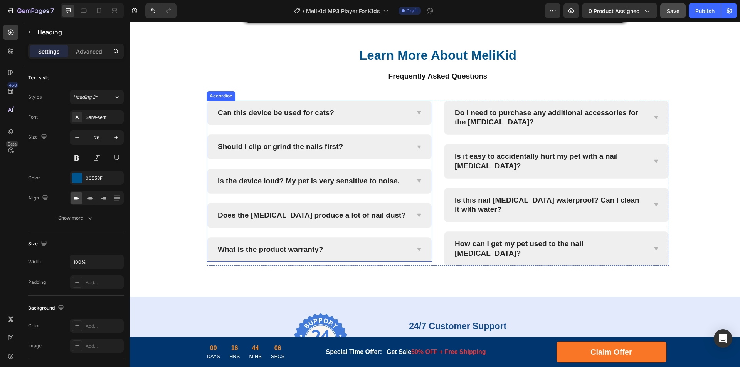
click at [280, 114] on p "Can this device be used for cats?" at bounding box center [276, 113] width 116 height 10
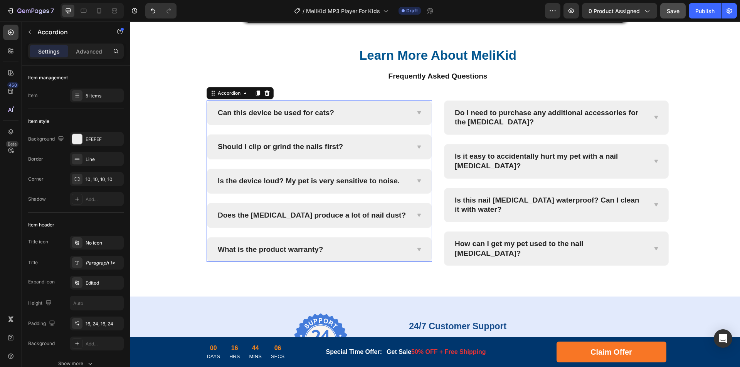
click at [301, 113] on p "Can this device be used for cats?" at bounding box center [276, 113] width 116 height 10
click at [309, 113] on p "Can this device be used for cats?" at bounding box center [276, 113] width 116 height 10
click at [418, 113] on icon at bounding box center [419, 113] width 6 height 6
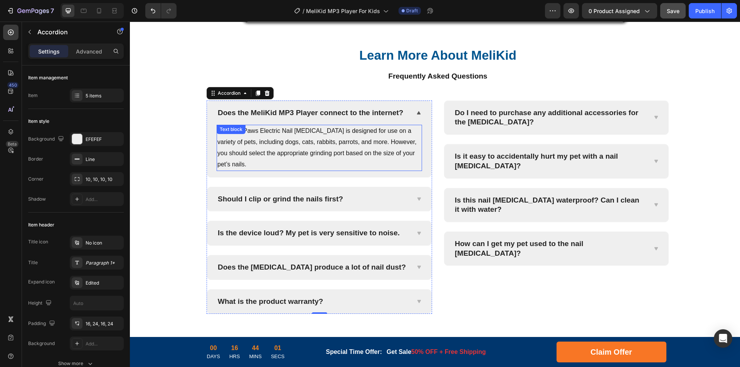
click at [330, 143] on p "Yes, PediPaws Electric Nail [MEDICAL_DATA] is designed for use on a variety of …" at bounding box center [319, 148] width 204 height 44
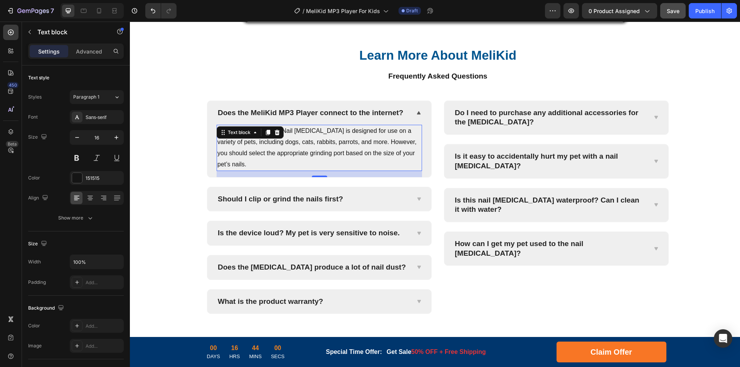
click at [359, 143] on p "Yes, PediPaws Electric Nail [MEDICAL_DATA] is designed for use on a variety of …" at bounding box center [319, 148] width 204 height 44
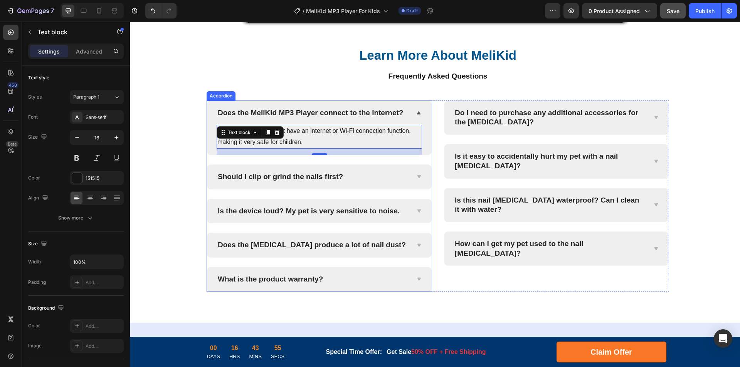
click at [276, 177] on p "Should I clip or grind the nails first?" at bounding box center [280, 177] width 125 height 10
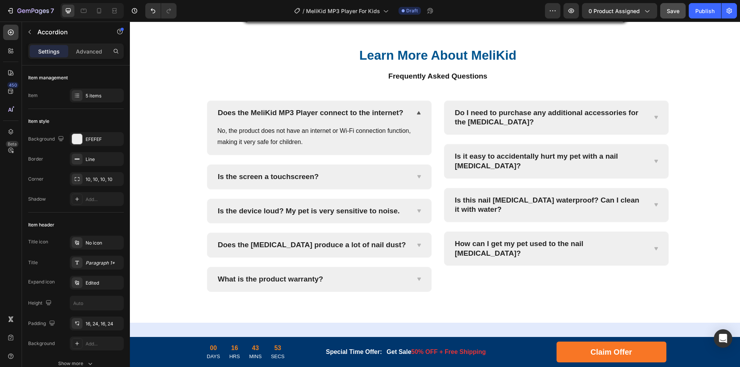
click at [425, 181] on div "Is the screen a touchscreen?" at bounding box center [319, 177] width 224 height 24
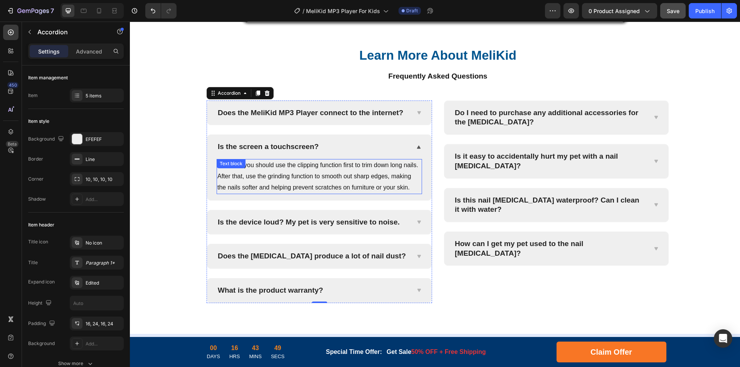
drag, startPoint x: 304, startPoint y: 183, endPoint x: 341, endPoint y: 178, distance: 37.3
click at [304, 183] on p "Typically, you should use the clipping function first to trim down long nails. …" at bounding box center [319, 176] width 204 height 33
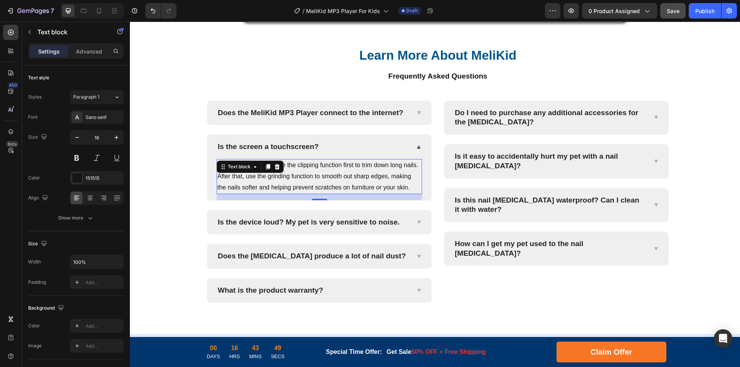
click at [346, 176] on p "Typically, you should use the clipping function first to trim down long nails. …" at bounding box center [319, 176] width 204 height 33
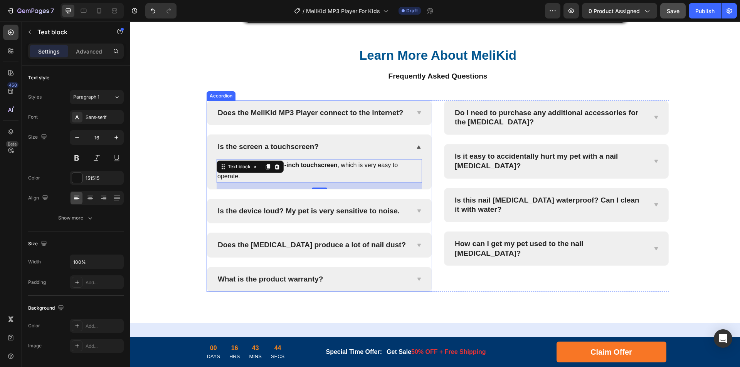
drag, startPoint x: 265, startPoint y: 209, endPoint x: 275, endPoint y: 209, distance: 9.6
click at [265, 209] on p "Is the device loud? My pet is very sensitive to noise." at bounding box center [309, 212] width 182 height 10
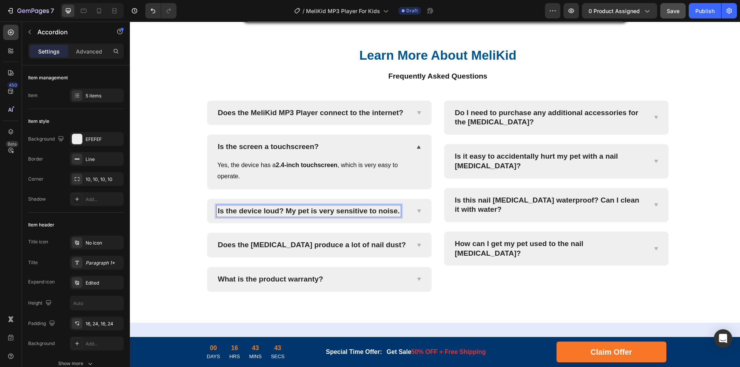
click at [323, 212] on p "Is the device loud? My pet is very sensitive to noise." at bounding box center [309, 212] width 182 height 10
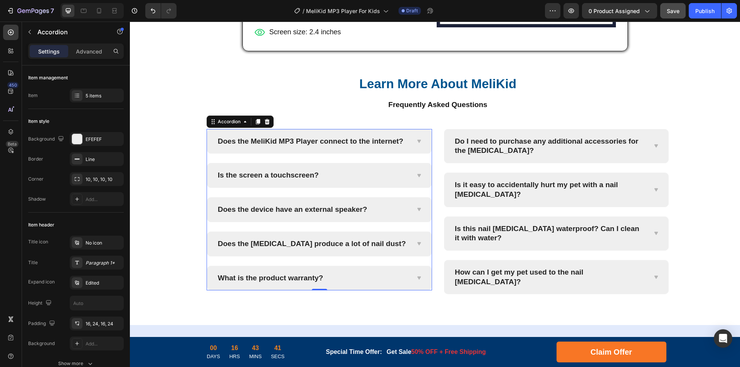
scroll to position [3117, 0]
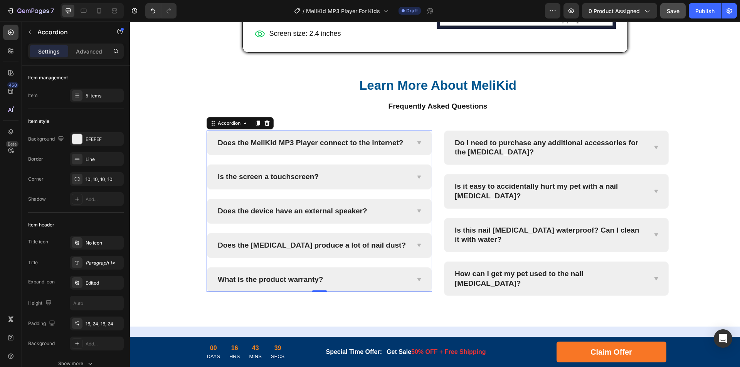
click at [416, 213] on icon at bounding box center [419, 211] width 6 height 6
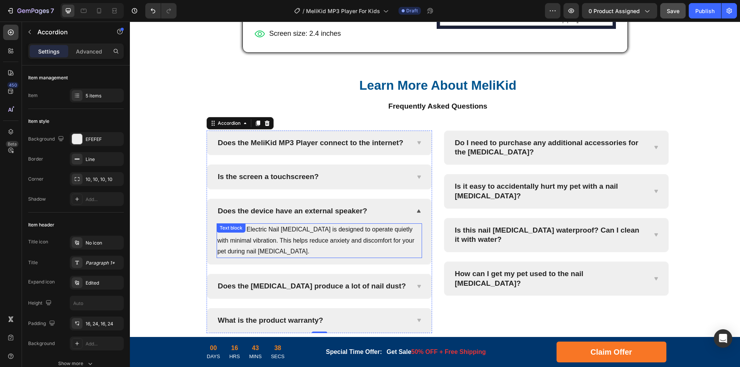
click at [339, 238] on p "PediPaws Electric Nail [MEDICAL_DATA] is designed to operate quietly with minim…" at bounding box center [319, 240] width 204 height 33
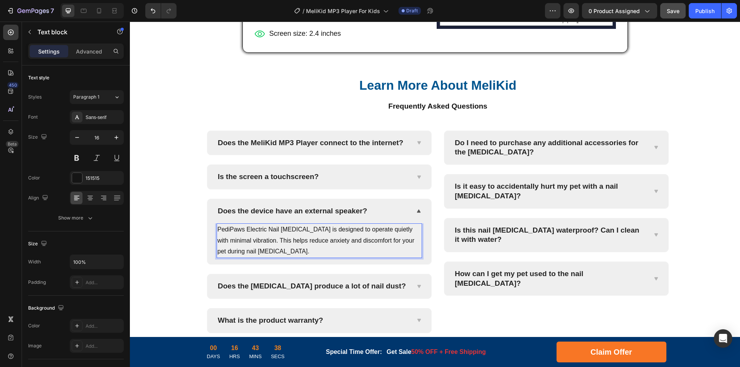
click at [369, 238] on p "PediPaws Electric Nail [MEDICAL_DATA] is designed to operate quietly with minim…" at bounding box center [319, 240] width 204 height 33
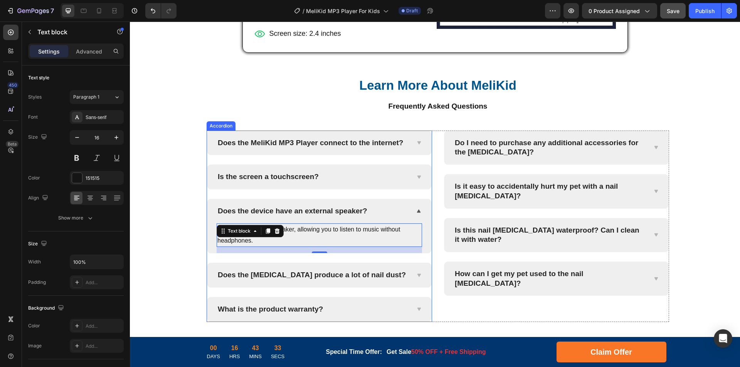
click at [333, 280] on p "Does the [MEDICAL_DATA] produce a lot of nail dust?" at bounding box center [312, 275] width 188 height 10
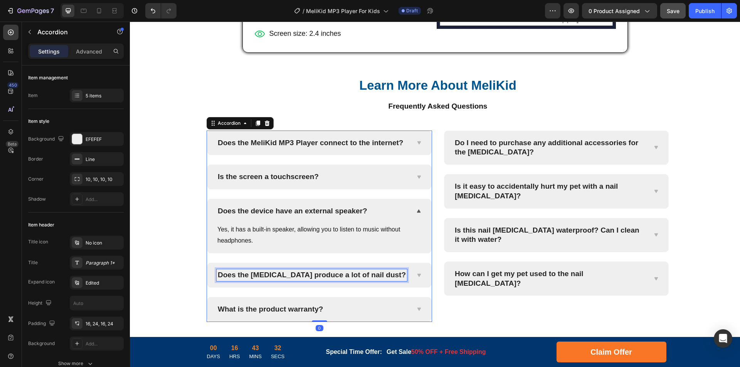
click at [302, 276] on p "Does the [MEDICAL_DATA] produce a lot of nail dust?" at bounding box center [312, 275] width 188 height 10
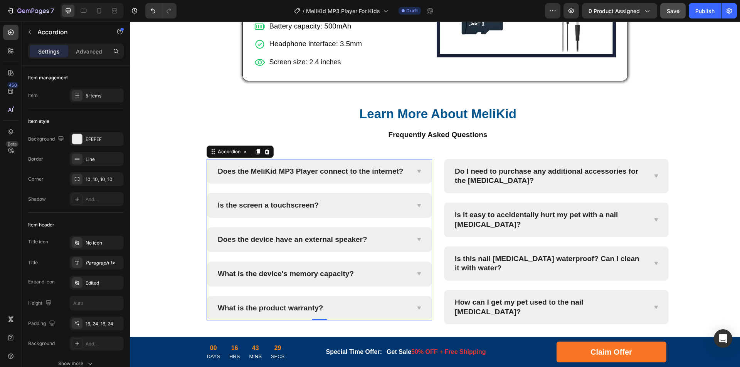
scroll to position [3088, 0]
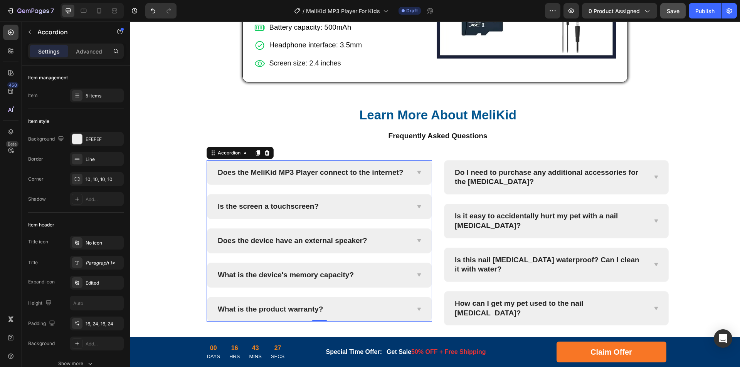
click at [411, 273] on div "What is the device's memory capacity?" at bounding box center [319, 275] width 224 height 24
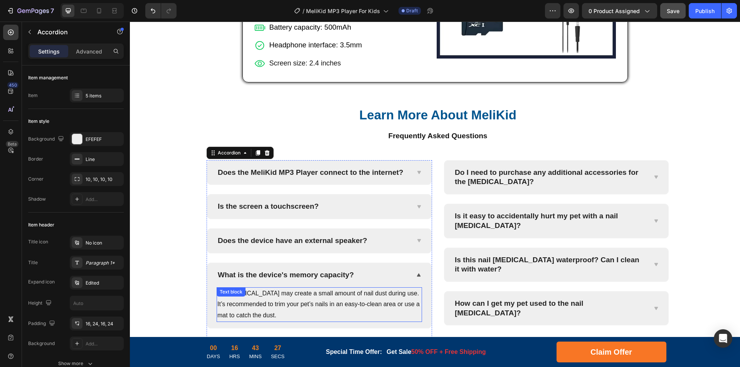
click at [302, 306] on p "The [MEDICAL_DATA] may create a small amount of nail dust during use. It’s reco…" at bounding box center [319, 304] width 204 height 33
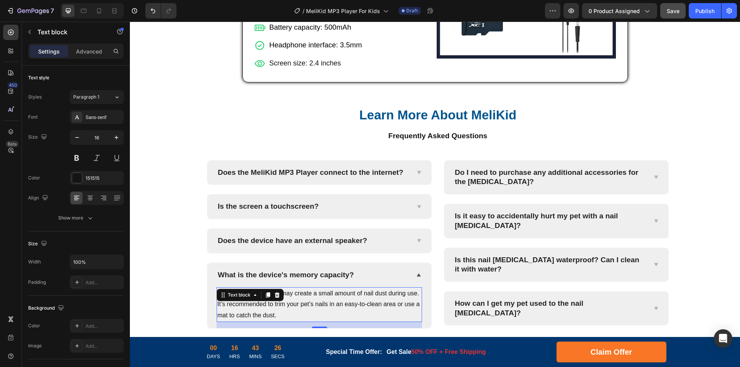
click at [352, 304] on p "The [MEDICAL_DATA] may create a small amount of nail dust during use. It’s reco…" at bounding box center [319, 304] width 204 height 33
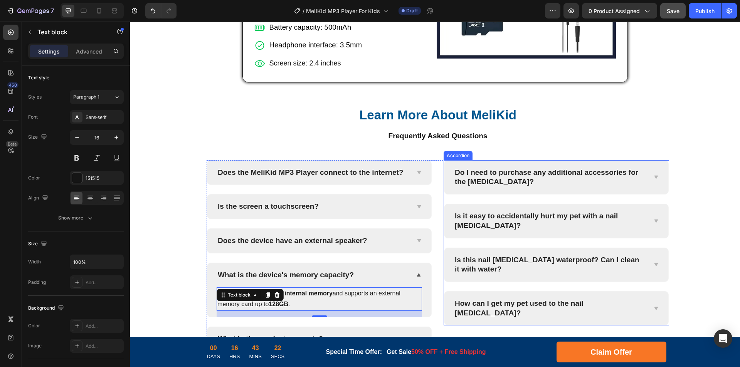
click at [516, 174] on p "Do I need to purchase any additional accessories for the [MEDICAL_DATA]?" at bounding box center [550, 177] width 191 height 19
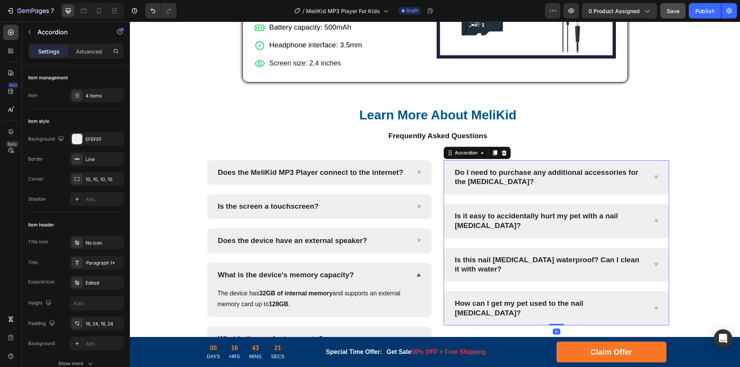
click at [566, 175] on p "Do I need to purchase any additional accessories for the [MEDICAL_DATA]?" at bounding box center [550, 177] width 191 height 19
click at [611, 176] on p "Do I need to purchase any additional accessories for the [MEDICAL_DATA]?" at bounding box center [550, 177] width 191 height 19
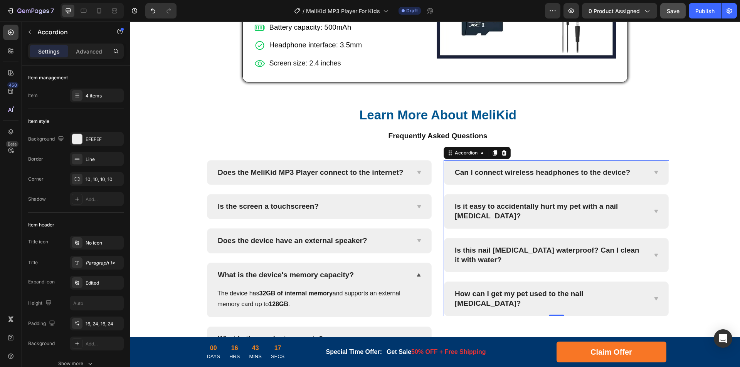
click at [648, 178] on div "Can I connect wireless headphones to the device?" at bounding box center [556, 173] width 224 height 24
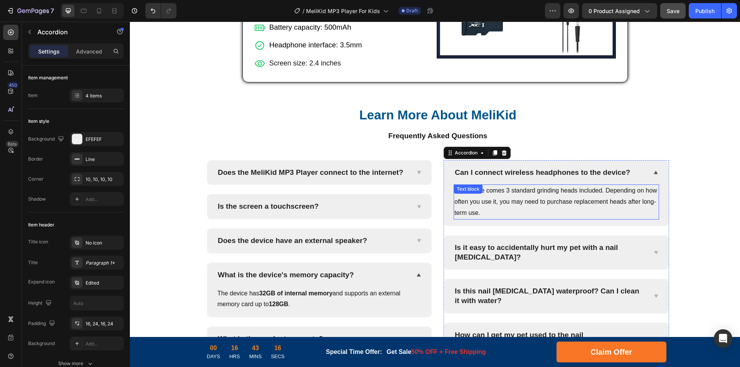
click at [516, 205] on p "The device comes 3 standard grinding heads included. Depending on how often you…" at bounding box center [556, 201] width 204 height 33
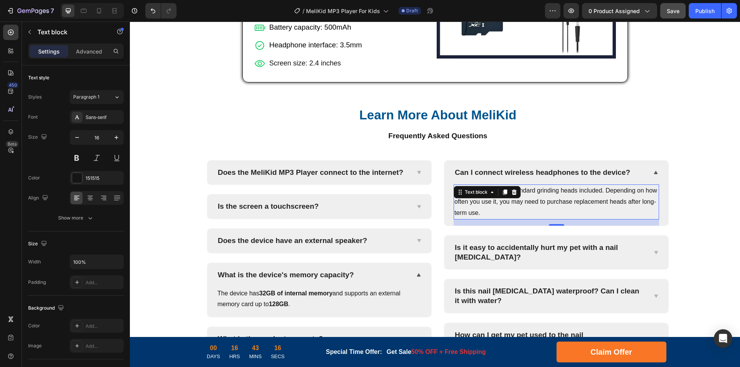
click at [561, 201] on p "The device comes 3 standard grinding heads included. Depending on how often you…" at bounding box center [556, 201] width 204 height 33
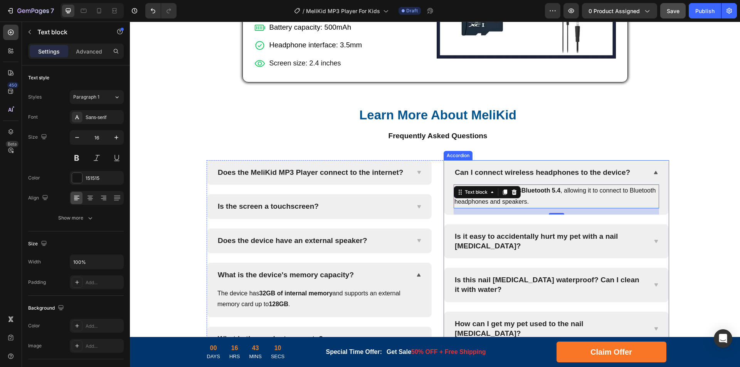
click at [531, 234] on p "Is it easy to accidentally hurt my pet with a nail [MEDICAL_DATA]?" at bounding box center [550, 241] width 191 height 19
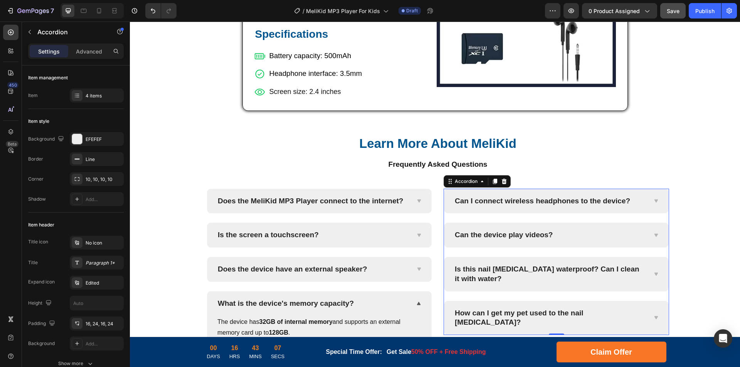
scroll to position [3058, 0]
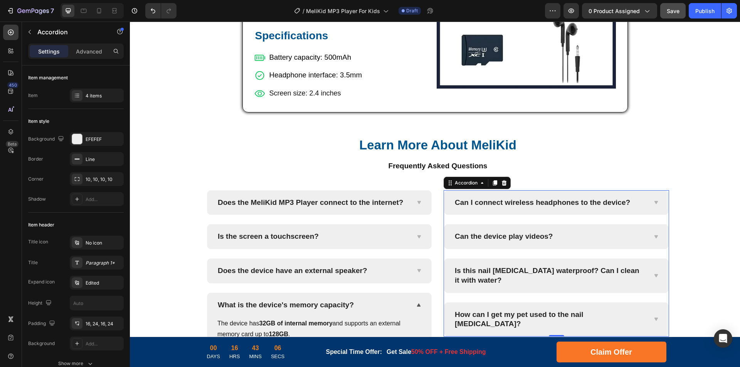
click at [621, 238] on div "Can the device play videos?" at bounding box center [549, 237] width 193 height 12
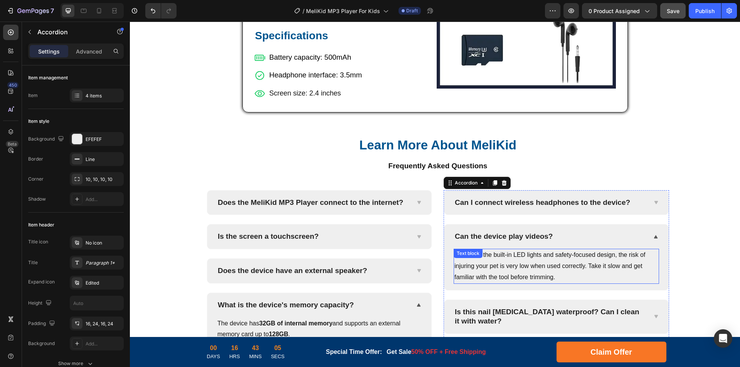
click at [515, 262] on p "Thanks to the built-in LED lights and safety-focused design, the risk of injuri…" at bounding box center [556, 266] width 204 height 33
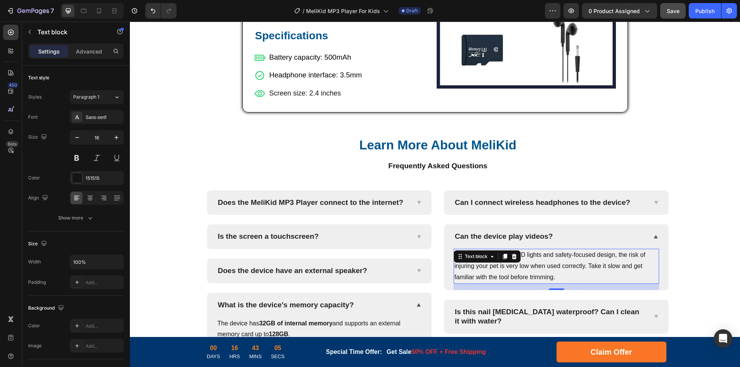
click at [549, 262] on p "Thanks to the built-in LED lights and safety-focused design, the risk of injuri…" at bounding box center [556, 266] width 204 height 33
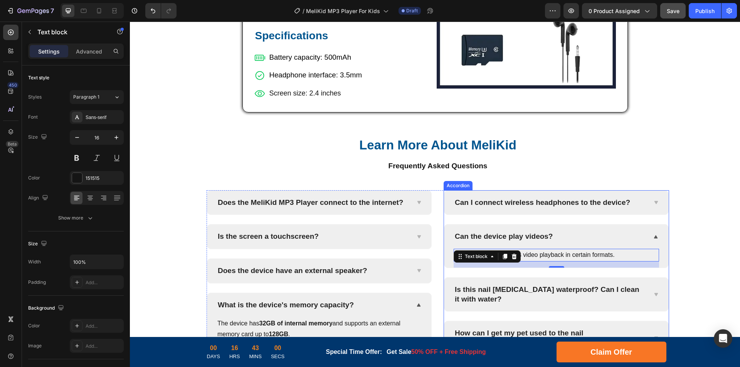
click at [499, 288] on p "Is this nail [MEDICAL_DATA] waterproof? Can I clean it with water?" at bounding box center [550, 294] width 191 height 19
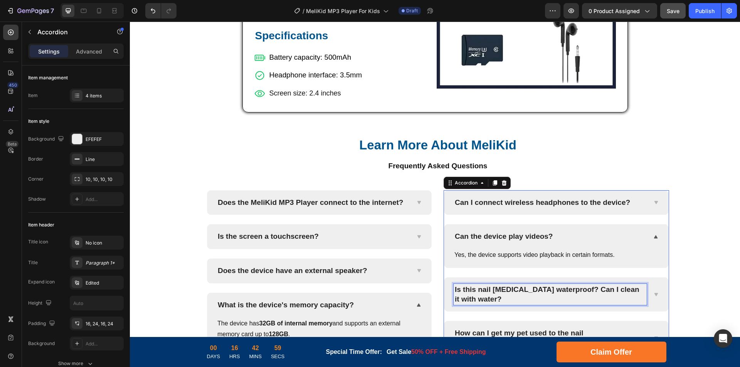
click at [583, 289] on p "Is this nail [MEDICAL_DATA] waterproof? Can I clean it with water?" at bounding box center [550, 294] width 191 height 19
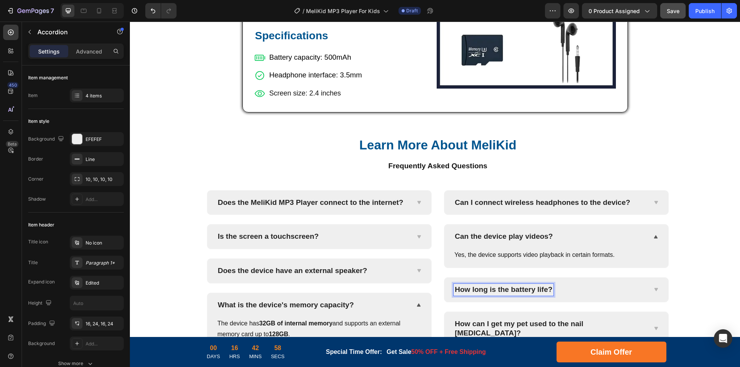
click at [653, 292] on icon at bounding box center [656, 290] width 6 height 6
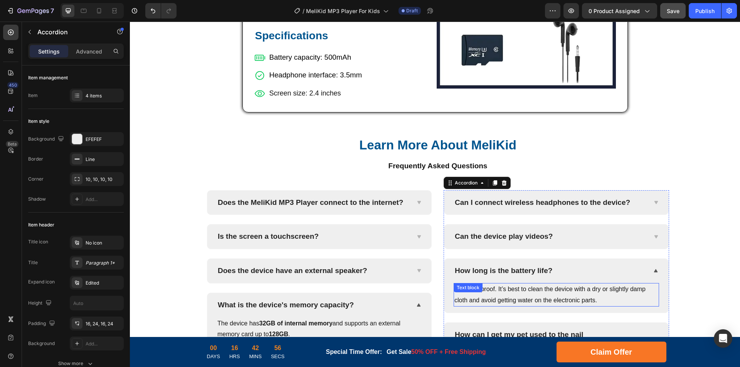
drag, startPoint x: 491, startPoint y: 290, endPoint x: 586, endPoint y: 291, distance: 95.2
click at [491, 290] on p "Not waterproof. It’s best to clean the device with a dry or slightly damp cloth…" at bounding box center [556, 295] width 204 height 22
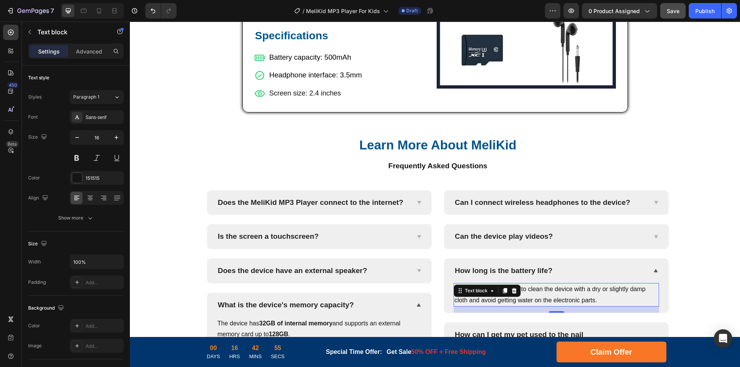
click at [586, 291] on p "Not waterproof. It’s best to clean the device with a dry or slightly damp cloth…" at bounding box center [556, 295] width 204 height 22
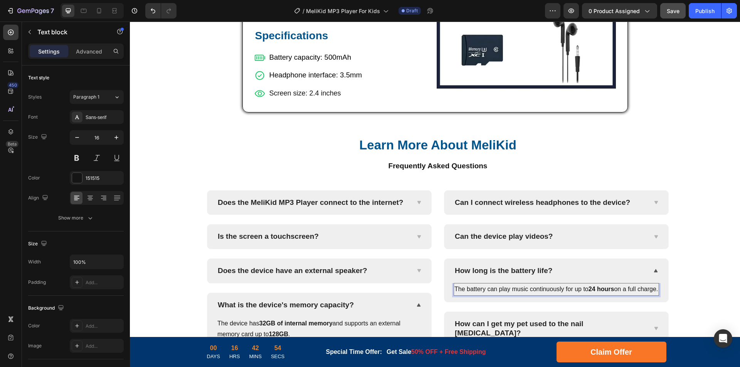
scroll to position [3096, 0]
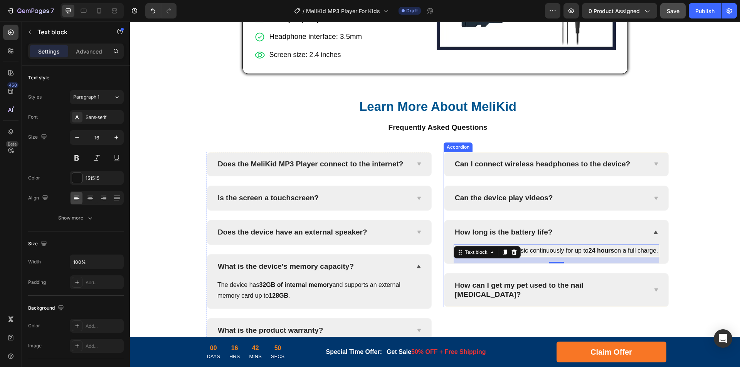
drag, startPoint x: 527, startPoint y: 299, endPoint x: 545, endPoint y: 298, distance: 18.5
click at [527, 299] on p "How can I get my pet used to the nail [MEDICAL_DATA]?" at bounding box center [550, 290] width 191 height 19
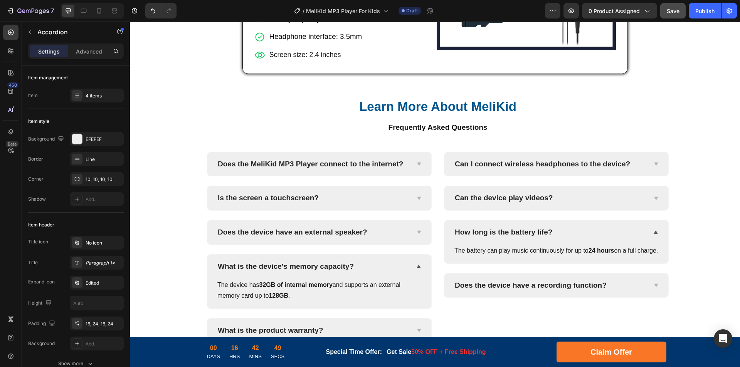
click at [645, 295] on div "Does the device have a recording function?" at bounding box center [556, 286] width 224 height 24
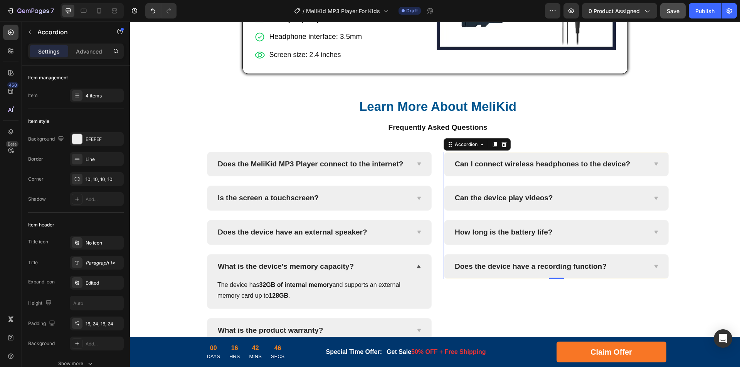
click at [649, 271] on div "Does the device have a recording function?" at bounding box center [556, 267] width 224 height 24
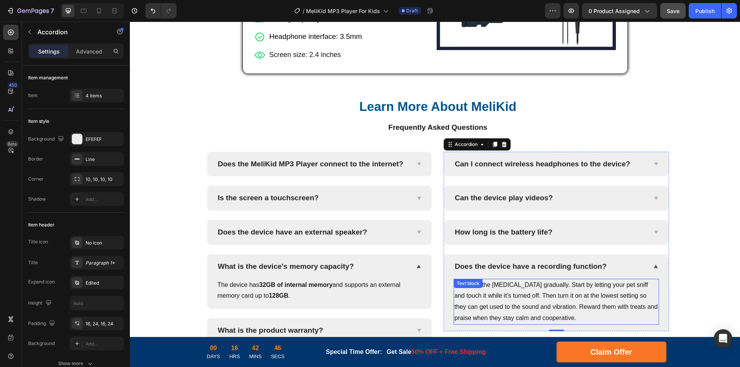
click at [520, 294] on p "Introduce the [MEDICAL_DATA] gradually. Start by letting your pet sniff and tou…" at bounding box center [556, 302] width 204 height 44
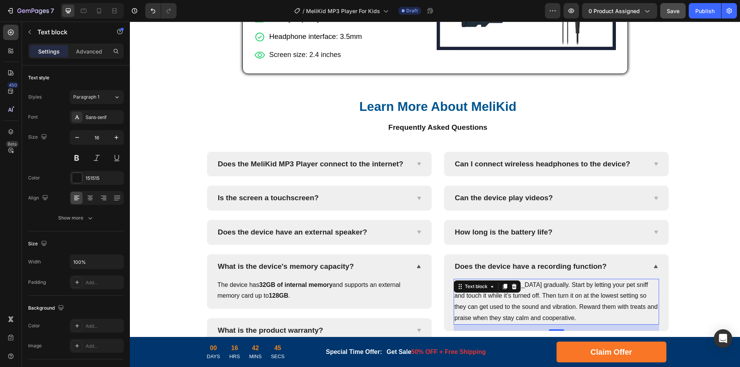
click at [578, 294] on p "Introduce the [MEDICAL_DATA] gradually. Start by letting your pet sniff and tou…" at bounding box center [556, 302] width 204 height 44
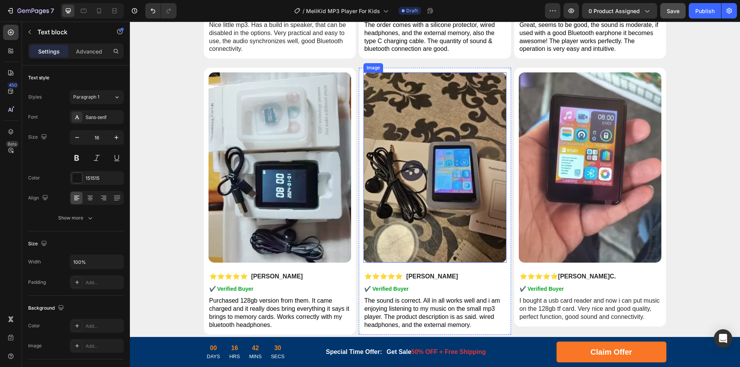
scroll to position [3781, 0]
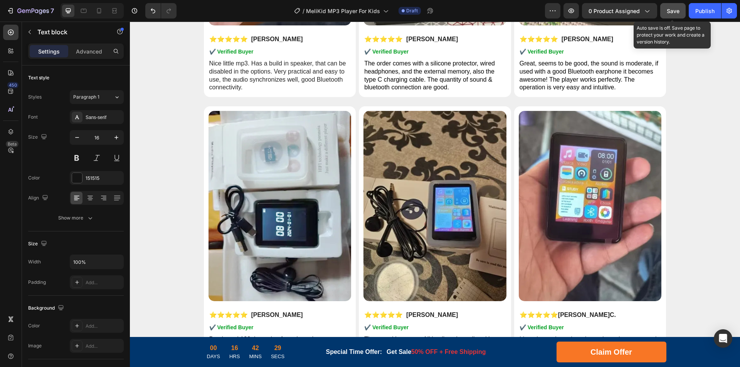
click at [674, 8] on span "Save" at bounding box center [673, 11] width 13 height 7
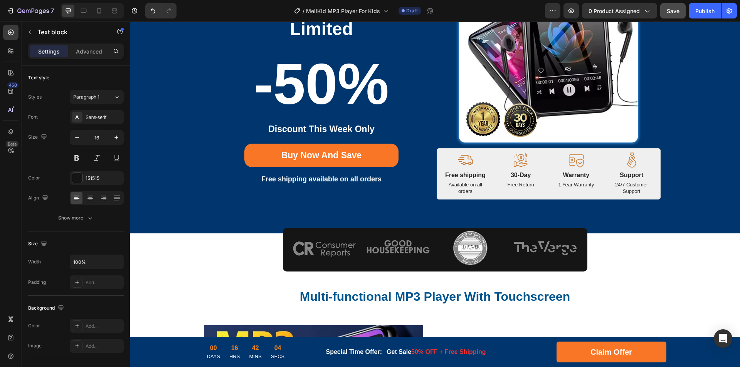
scroll to position [4, 0]
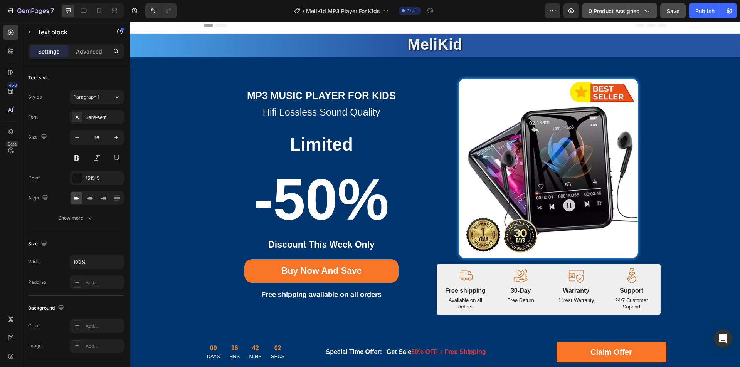
click at [647, 9] on icon "button" at bounding box center [647, 11] width 8 height 8
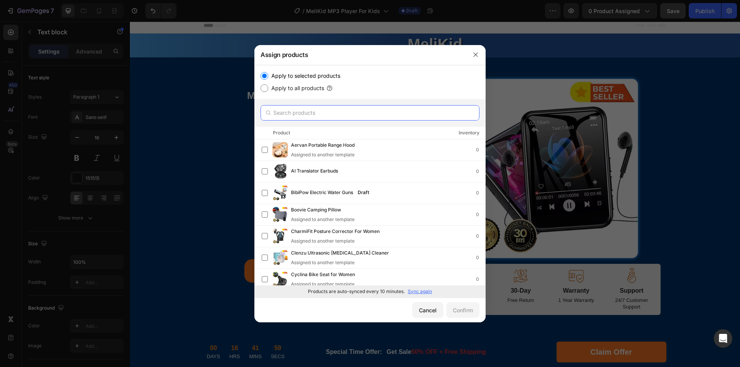
click at [392, 107] on input "text" at bounding box center [369, 112] width 219 height 15
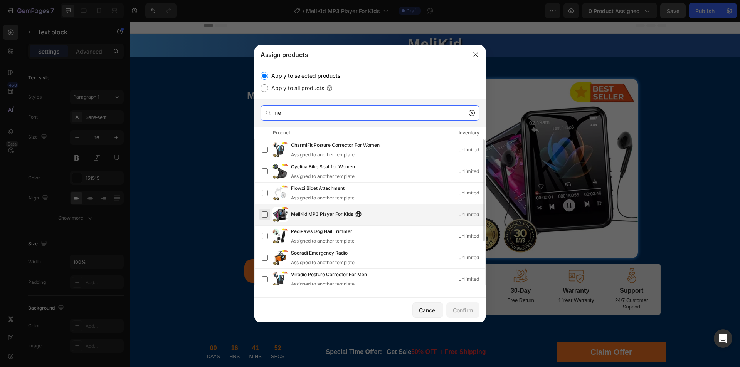
type input "me"
click at [265, 213] on label at bounding box center [265, 215] width 6 height 6
click at [456, 309] on div "Confirm" at bounding box center [463, 310] width 20 height 8
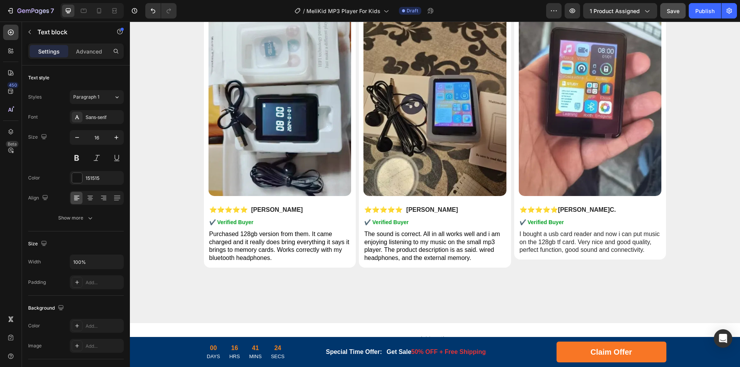
scroll to position [3895, 0]
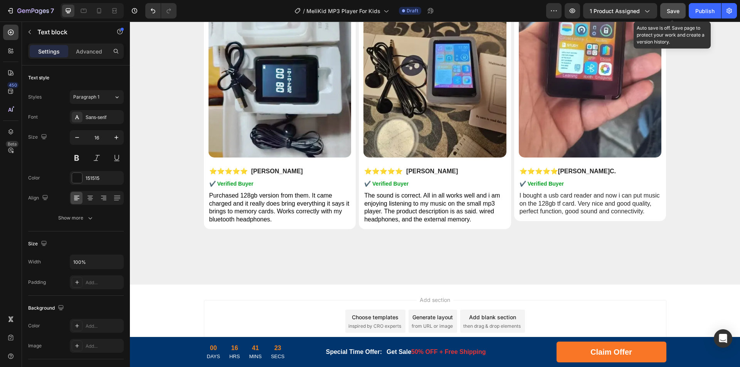
click at [668, 13] on span "Save" at bounding box center [673, 11] width 13 height 7
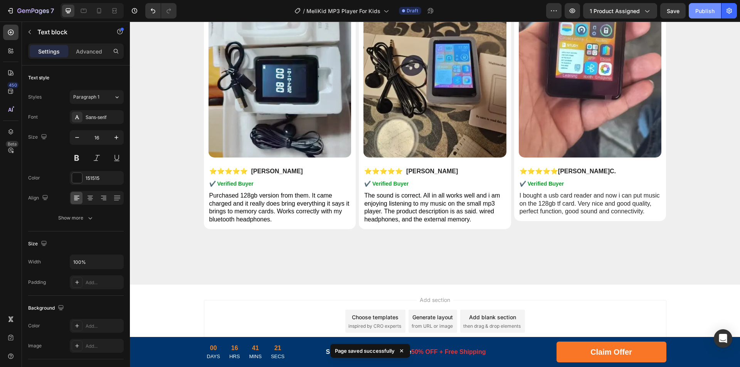
click at [708, 10] on div "Publish" at bounding box center [704, 11] width 19 height 8
click at [395, 349] on div "View live page" at bounding box center [385, 349] width 44 height 11
